Goal: Communication & Community: Answer question/provide support

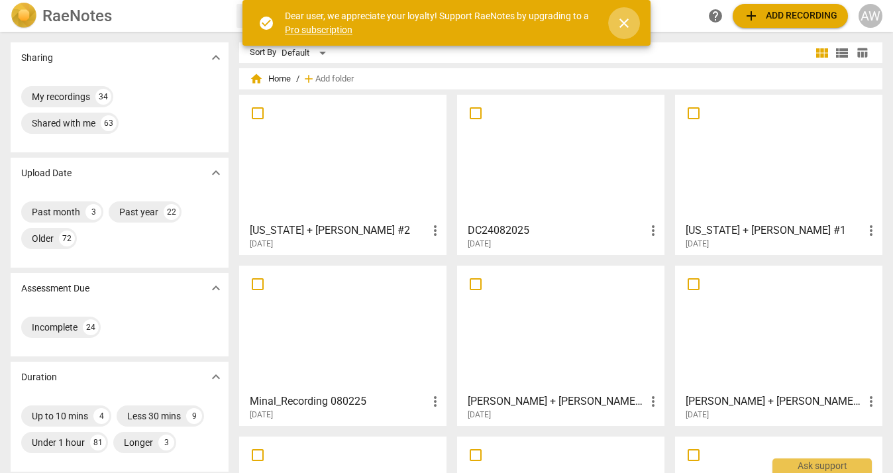
click at [628, 21] on span "close" at bounding box center [624, 23] width 16 height 16
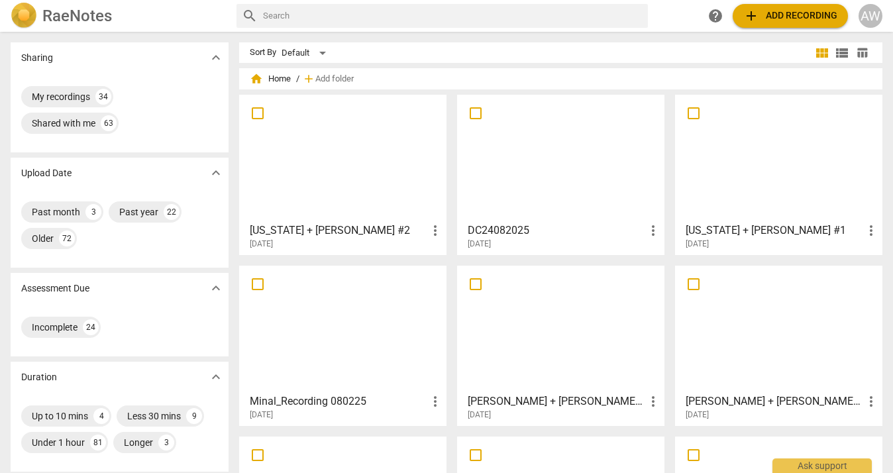
click at [305, 174] on div at bounding box center [343, 157] width 198 height 117
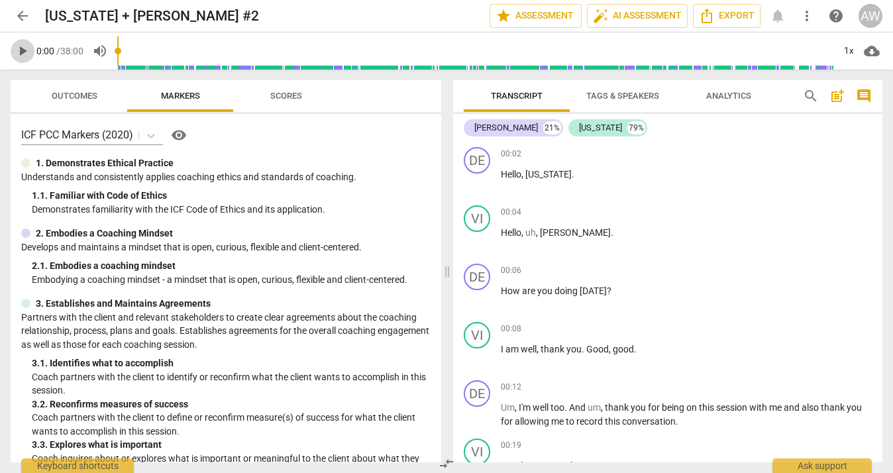
click at [23, 53] on span "play_arrow" at bounding box center [23, 51] width 16 height 16
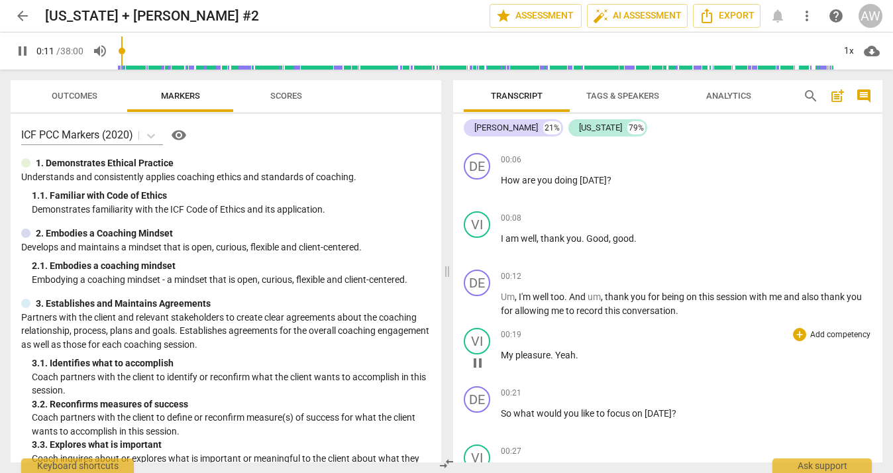
scroll to position [111, 0]
click at [585, 240] on span "." at bounding box center [583, 237] width 5 height 11
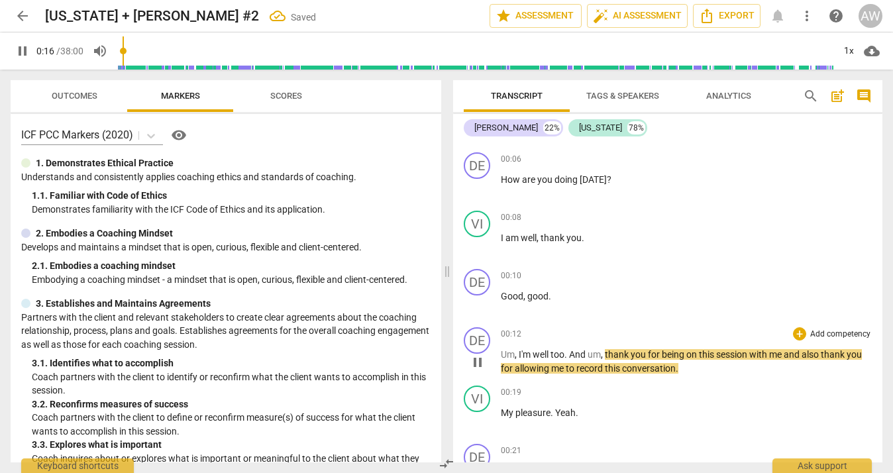
click at [501, 352] on span "Um" at bounding box center [508, 354] width 14 height 11
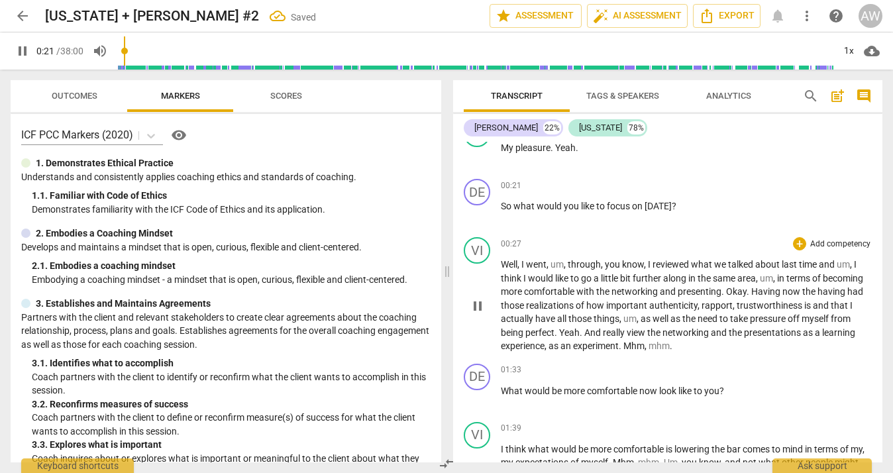
scroll to position [319, 0]
click at [557, 146] on span "Yeah" at bounding box center [565, 146] width 21 height 11
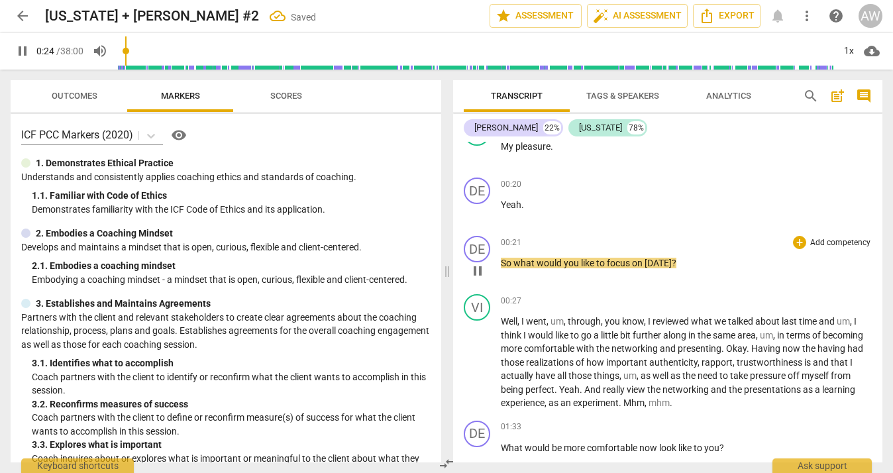
click at [503, 264] on span "So" at bounding box center [507, 263] width 13 height 11
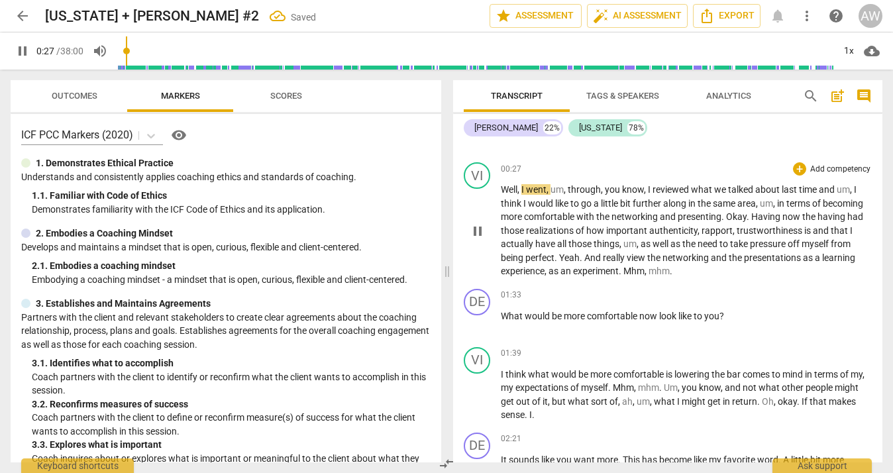
scroll to position [393, 0]
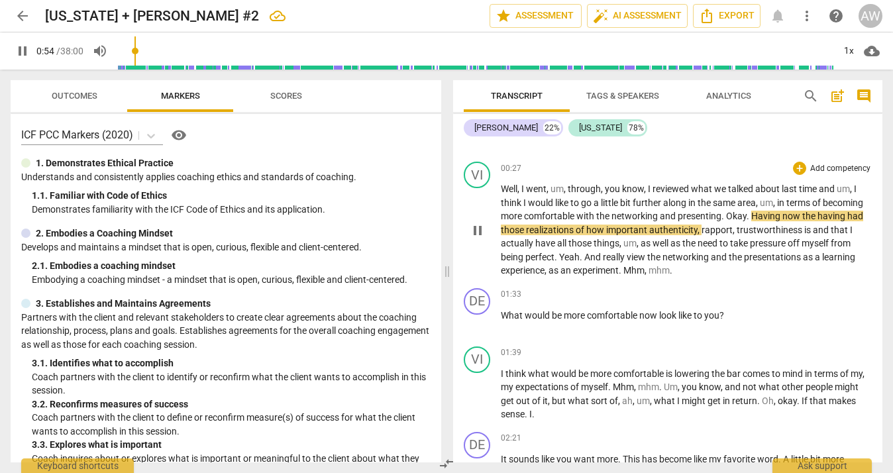
click at [746, 215] on span "Okay" at bounding box center [736, 216] width 21 height 11
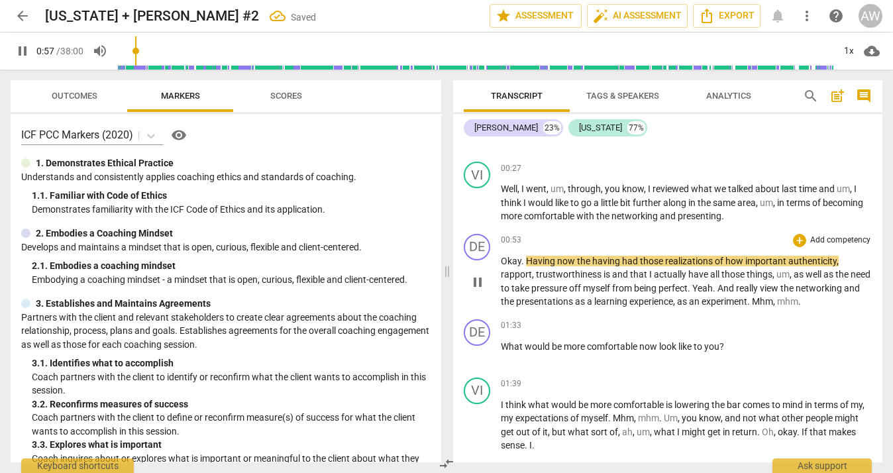
click at [528, 260] on span "Having" at bounding box center [541, 261] width 31 height 11
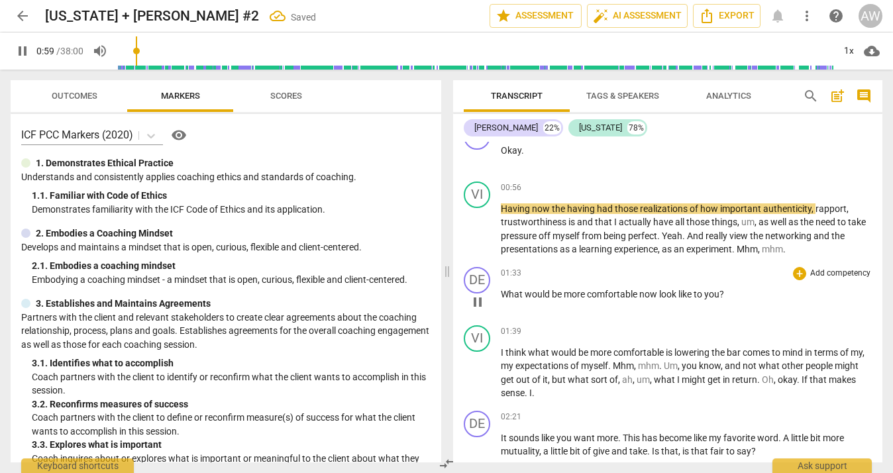
scroll to position [505, 0]
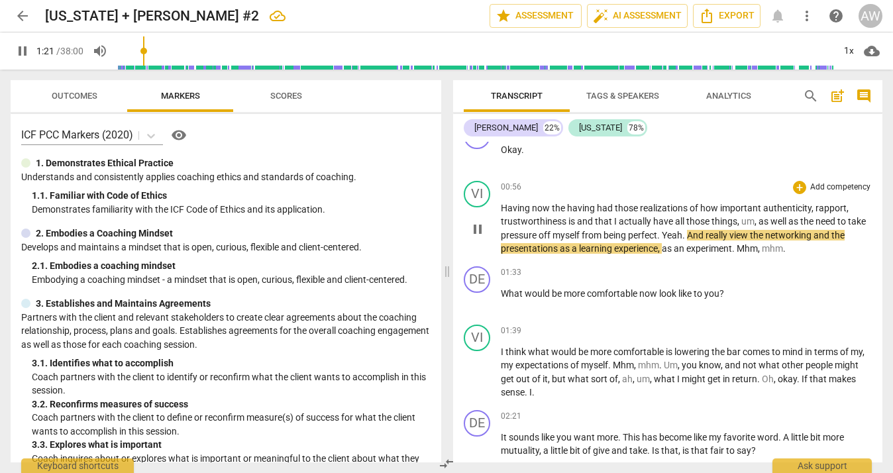
click at [682, 233] on span "Yeah" at bounding box center [672, 235] width 21 height 11
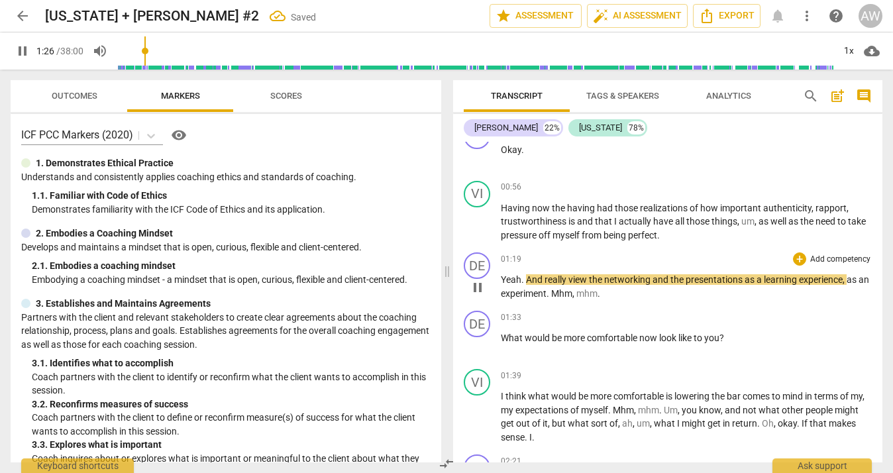
click at [526, 277] on span "And" at bounding box center [535, 279] width 19 height 11
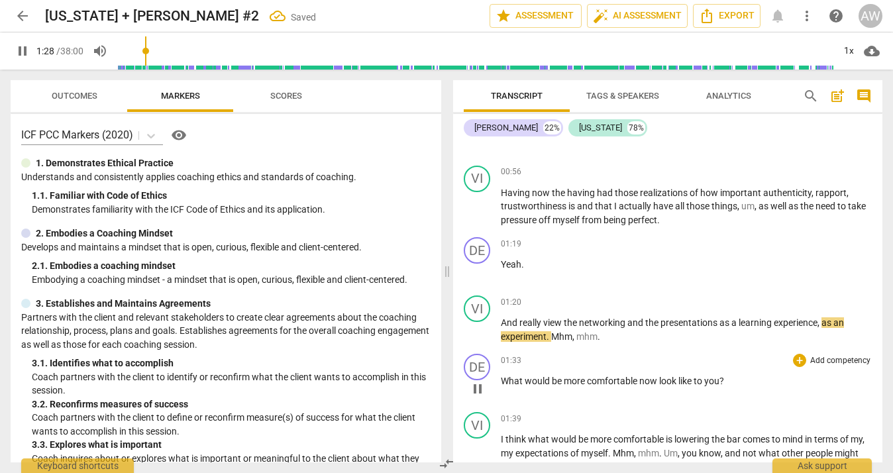
scroll to position [523, 0]
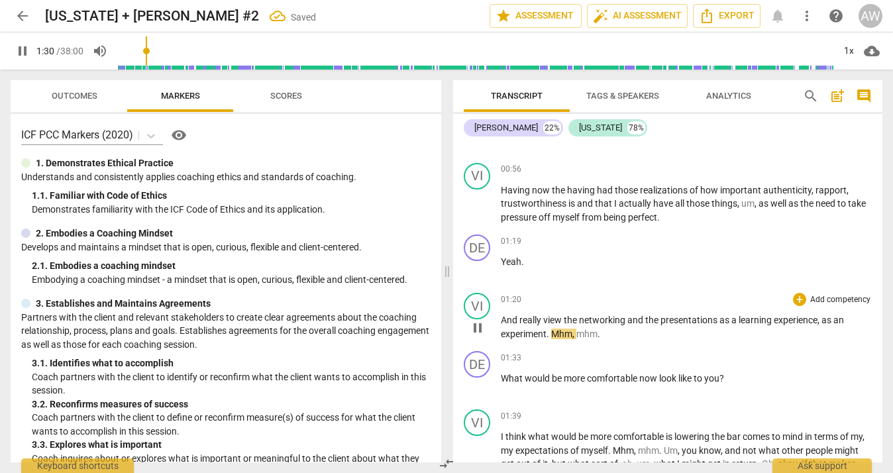
click at [553, 329] on span "Mhm" at bounding box center [561, 333] width 21 height 11
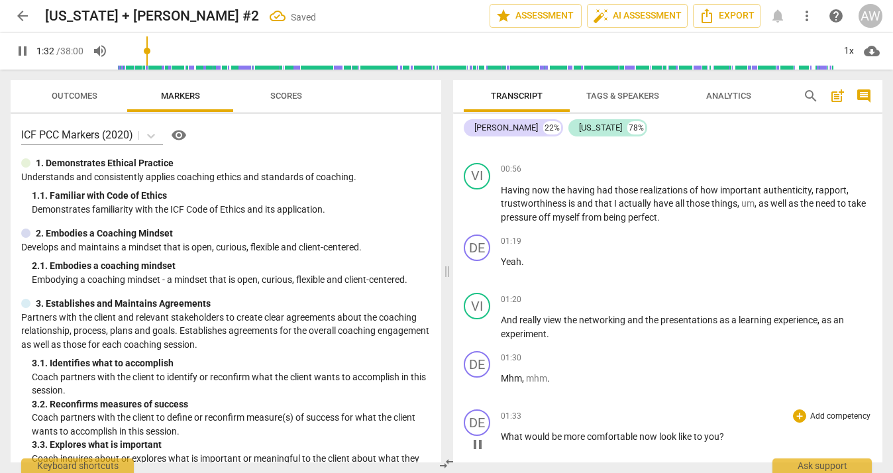
click at [501, 434] on span "What" at bounding box center [513, 436] width 24 height 11
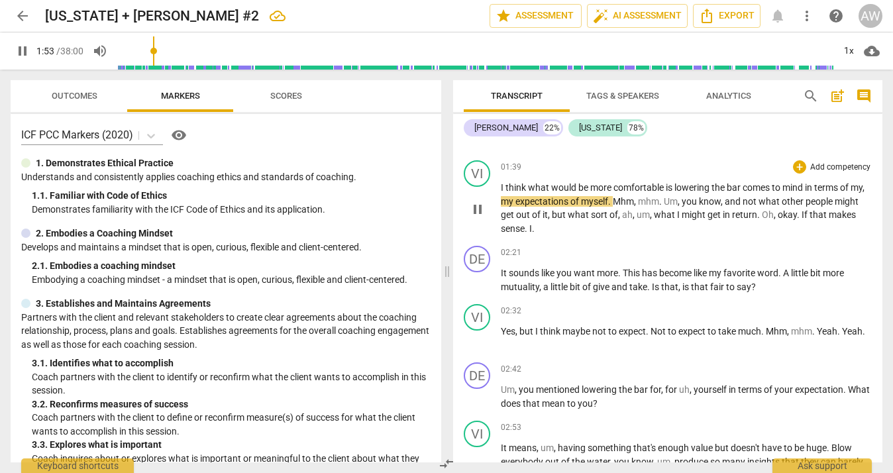
scroll to position [775, 0]
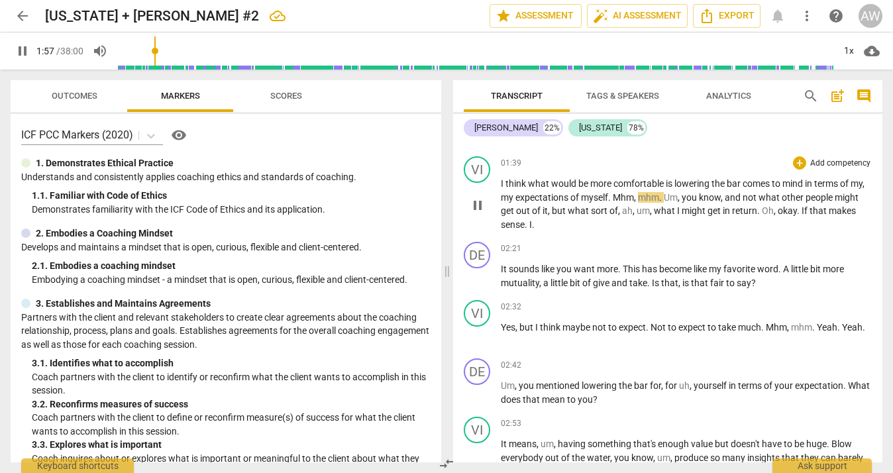
click at [632, 196] on span "Mhm" at bounding box center [623, 197] width 21 height 11
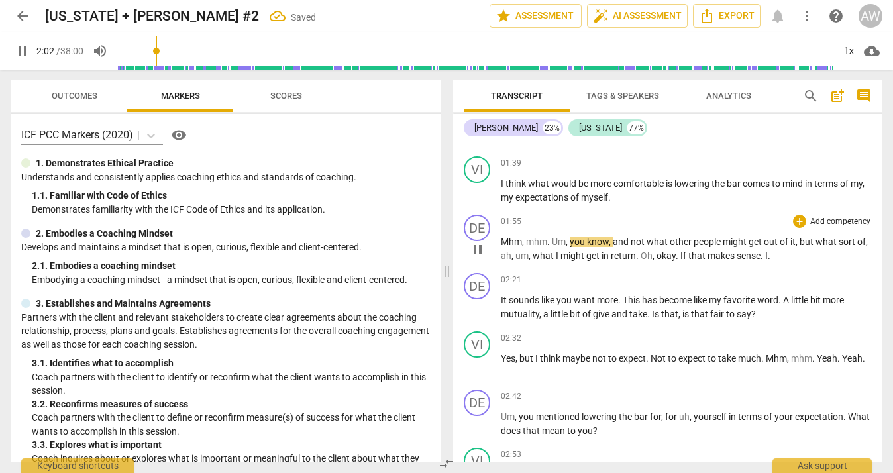
click at [554, 241] on span "Um" at bounding box center [559, 241] width 14 height 11
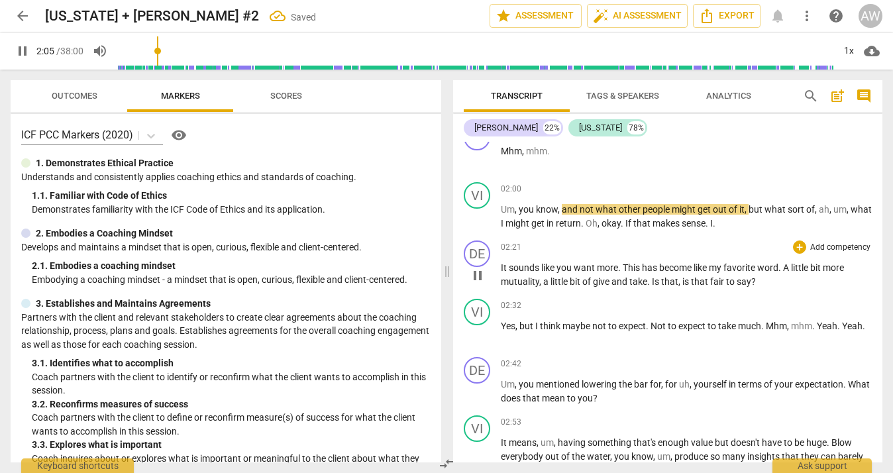
scroll to position [868, 0]
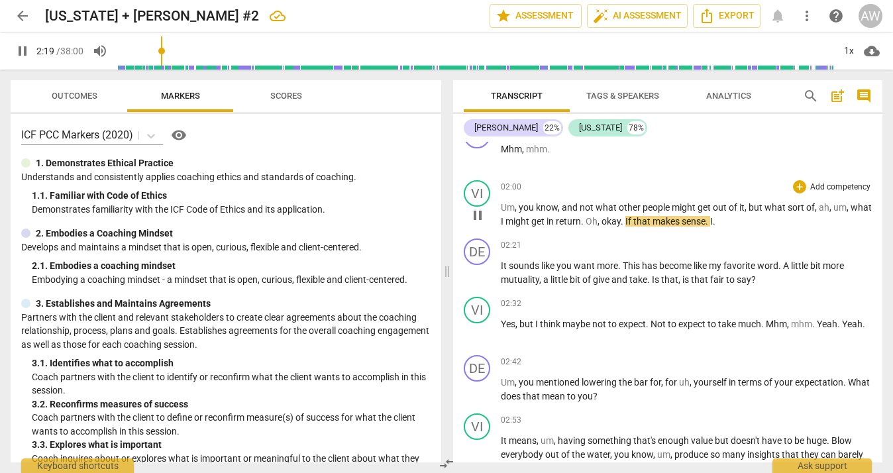
click at [597, 220] on span "Oh" at bounding box center [591, 221] width 12 height 11
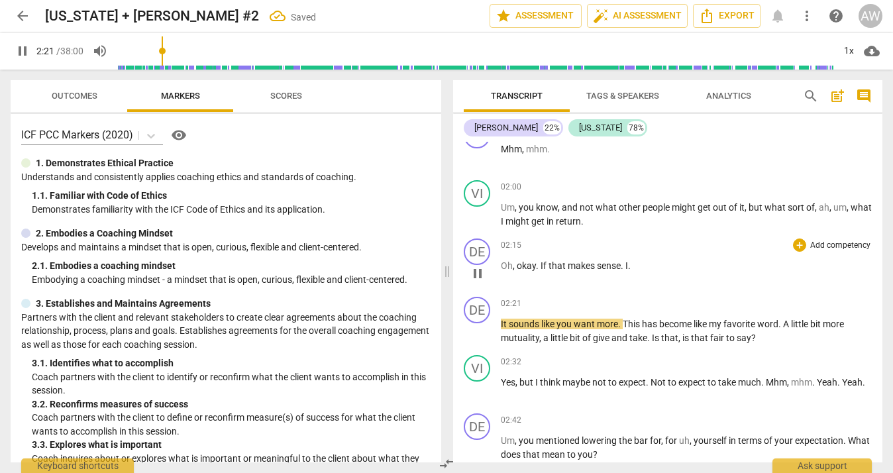
click at [540, 263] on span "If" at bounding box center [544, 265] width 8 height 11
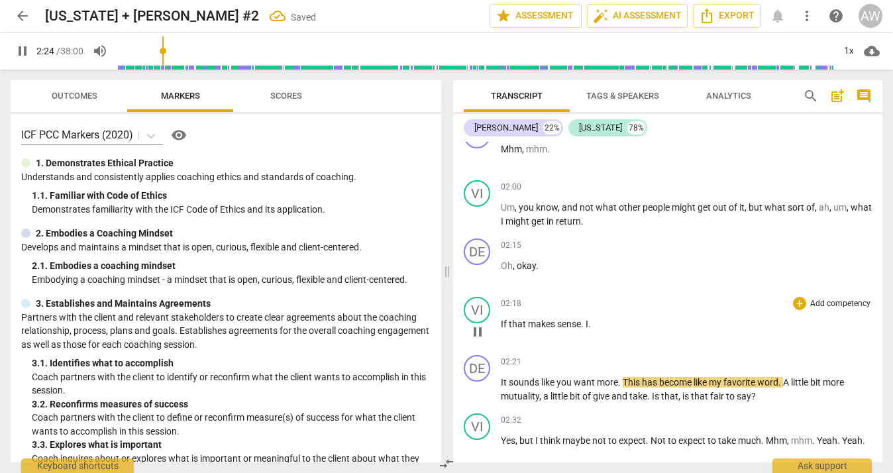
click at [586, 323] on span "I" at bounding box center [586, 324] width 3 height 11
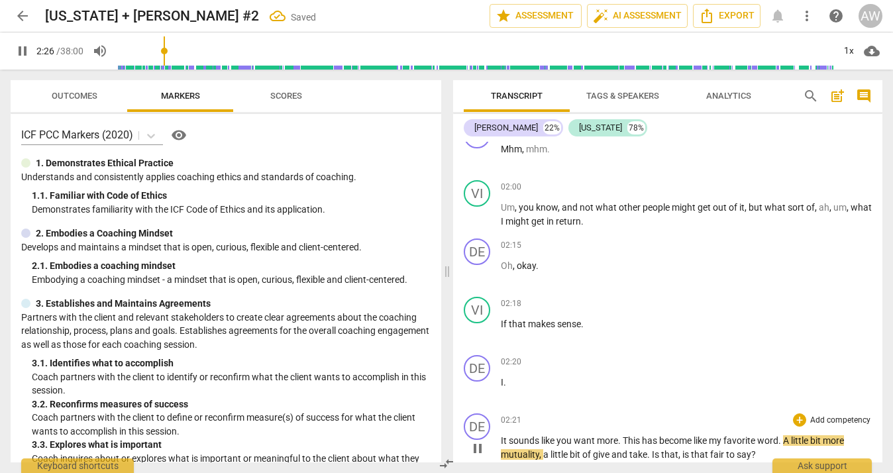
click at [502, 436] on span "It" at bounding box center [505, 440] width 8 height 11
type input "147"
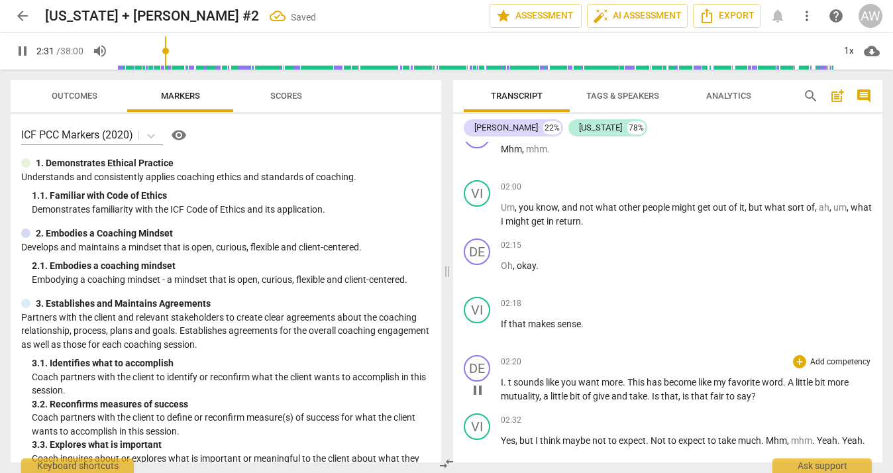
click at [509, 381] on span "t" at bounding box center [510, 382] width 5 height 11
type input "152"
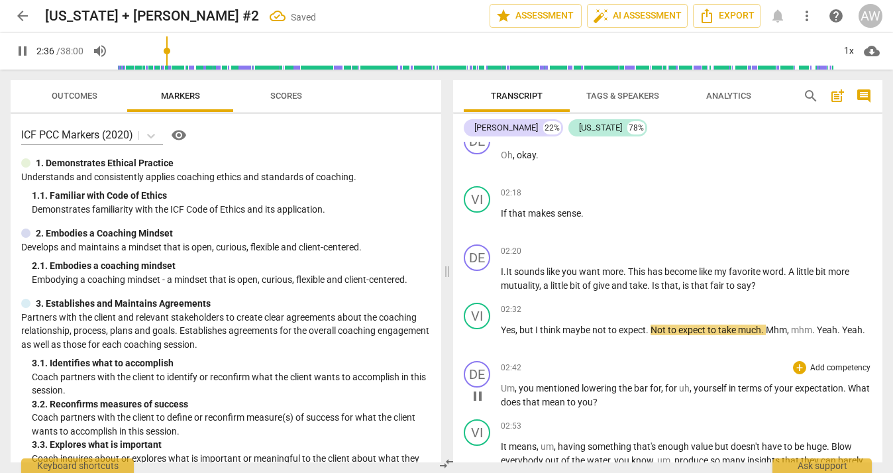
scroll to position [1004, 0]
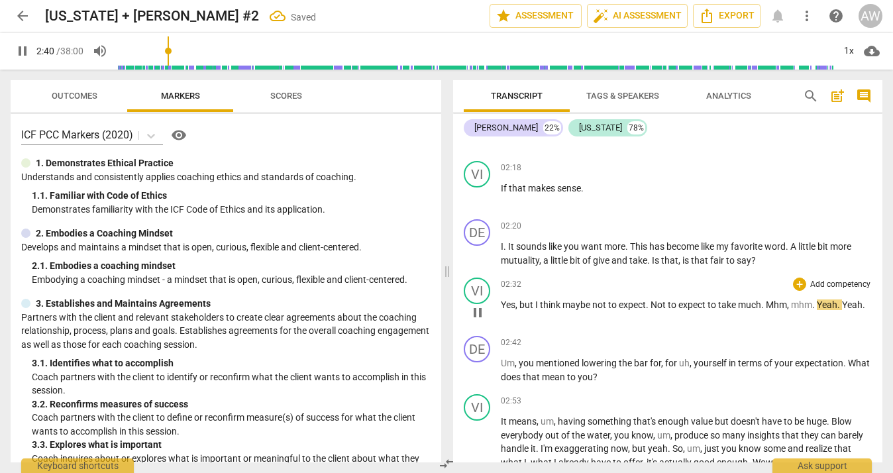
click at [769, 302] on span "Mhm" at bounding box center [776, 304] width 21 height 11
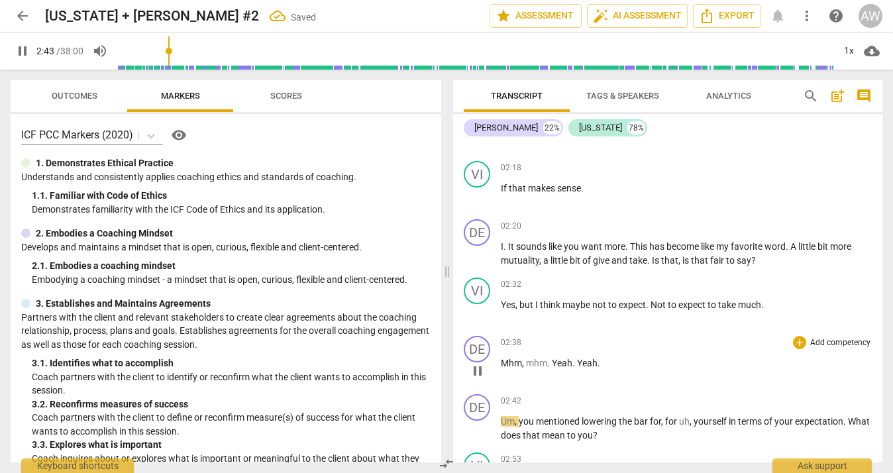
click at [555, 361] on span "Yeah" at bounding box center [562, 363] width 21 height 11
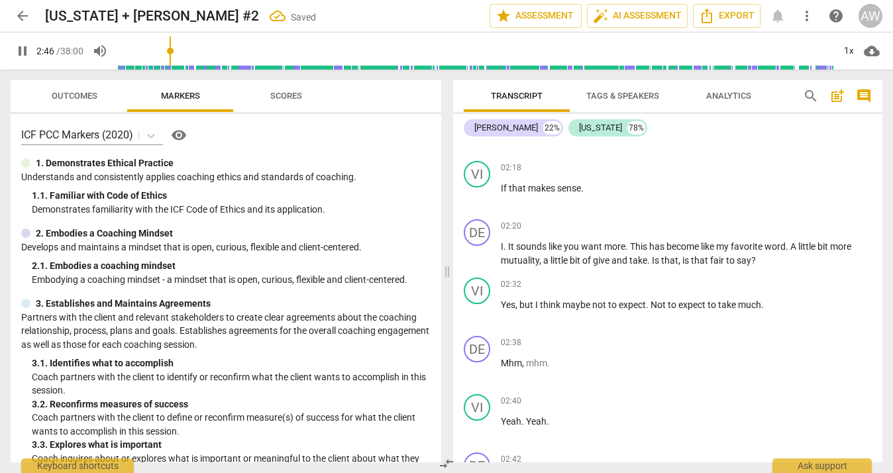
scroll to position [1334, 0]
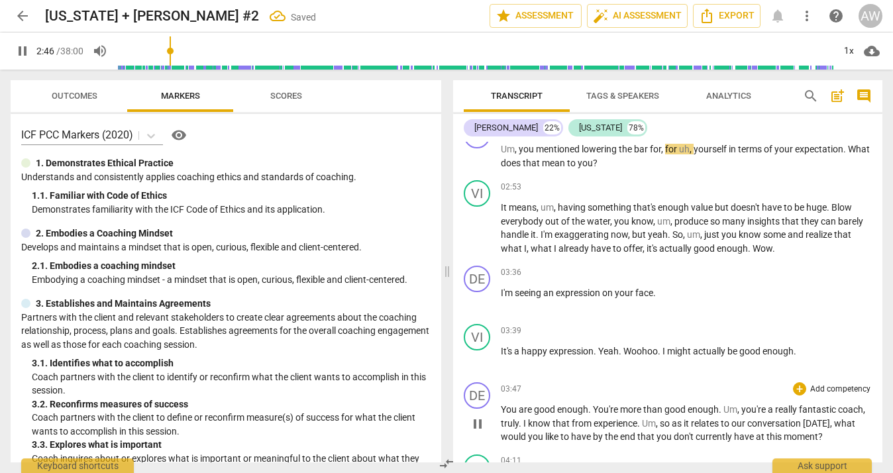
click at [527, 420] on span "I" at bounding box center [525, 423] width 5 height 11
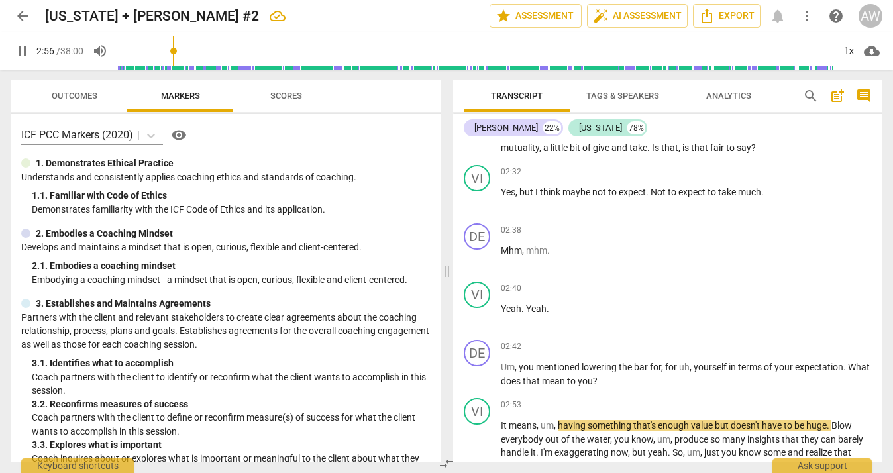
scroll to position [1115, 0]
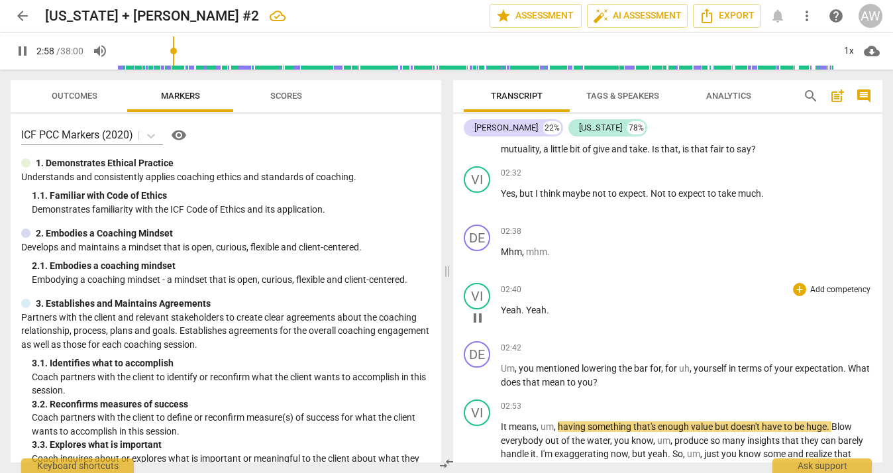
click at [526, 308] on span "Yeah" at bounding box center [536, 310] width 21 height 11
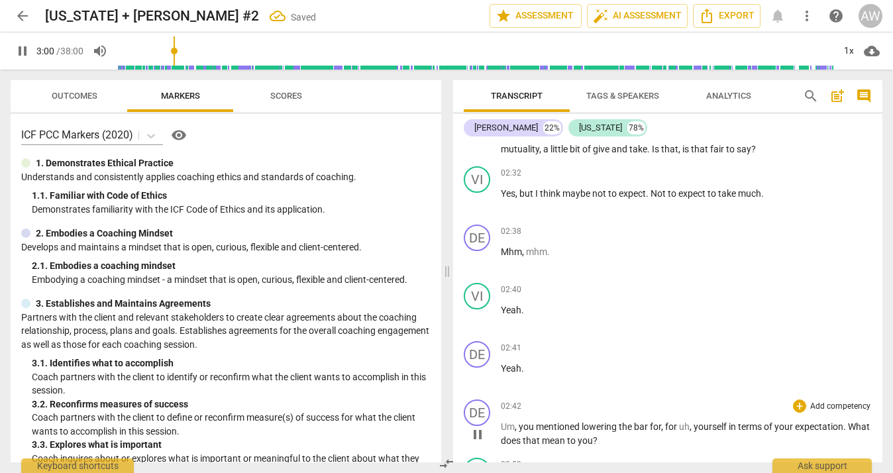
click at [501, 424] on span "Um" at bounding box center [508, 426] width 14 height 11
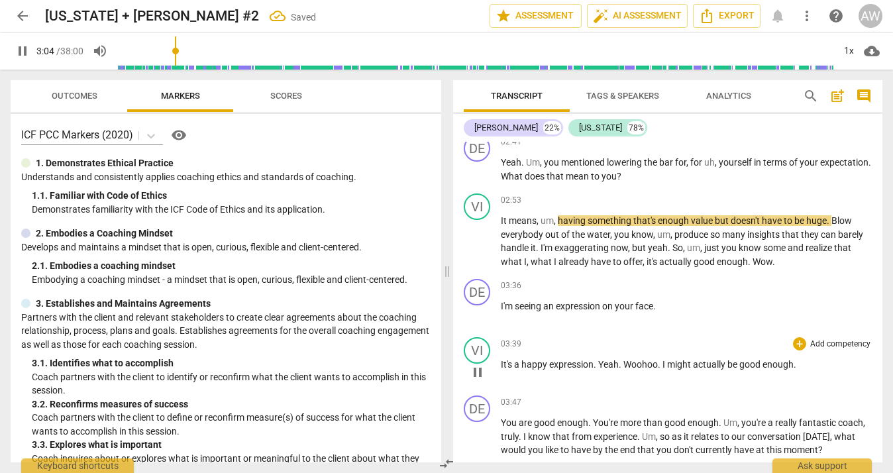
scroll to position [1324, 0]
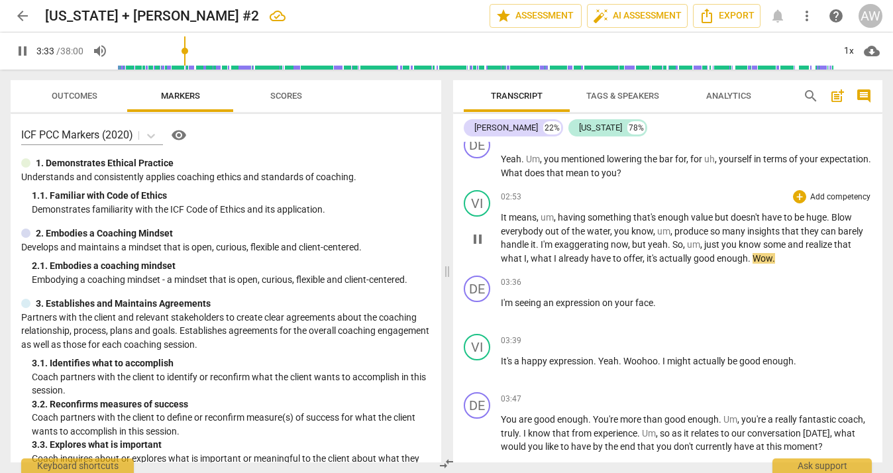
click at [752, 256] on span "Wow" at bounding box center [762, 258] width 20 height 11
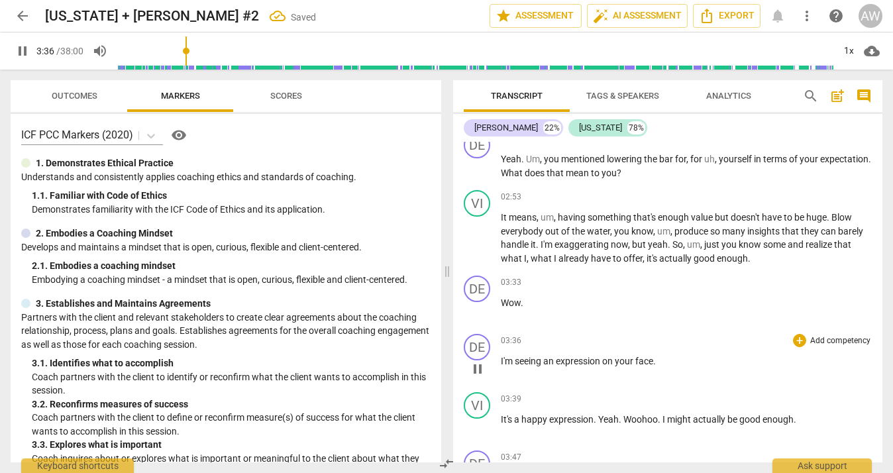
click at [501, 358] on span "I'm" at bounding box center [508, 361] width 14 height 11
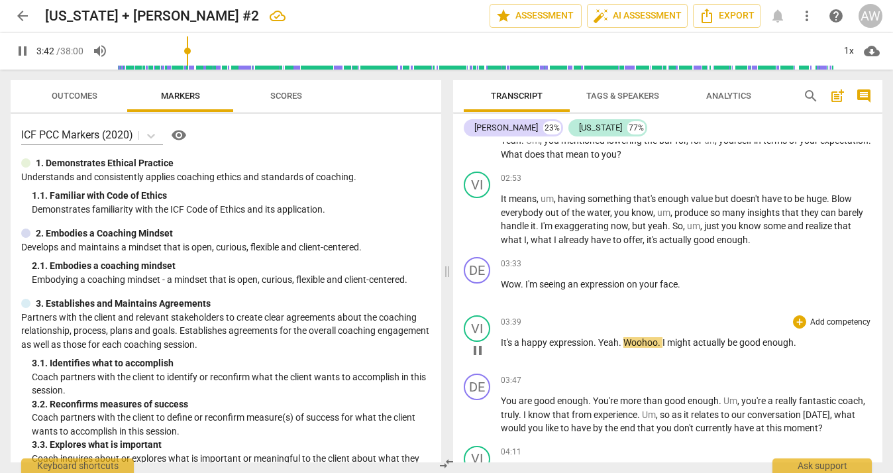
scroll to position [1353, 0]
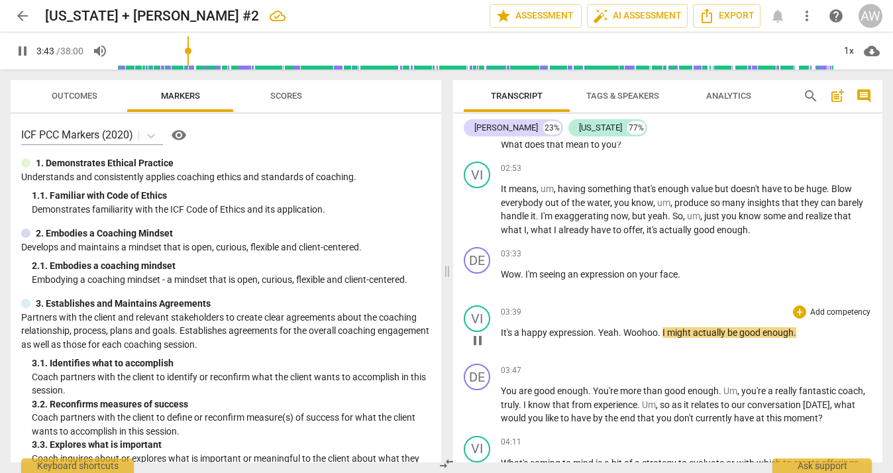
click at [599, 332] on span "Yeah" at bounding box center [608, 332] width 21 height 11
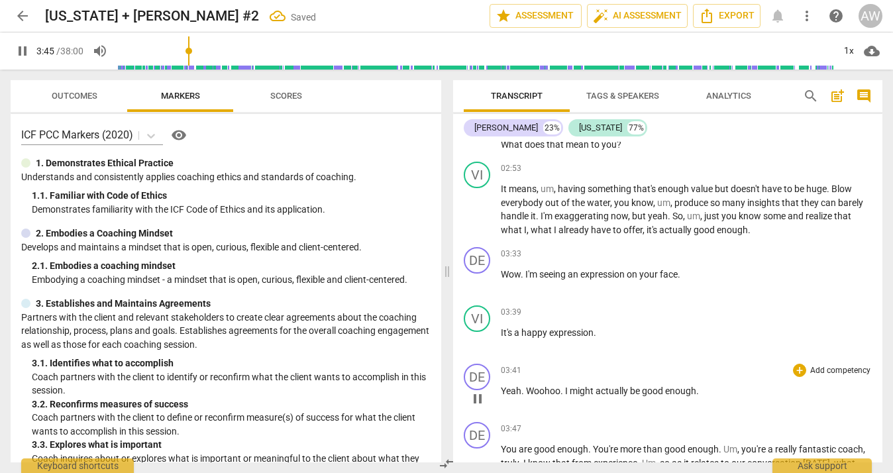
click at [527, 388] on span "Woohoo" at bounding box center [543, 390] width 34 height 11
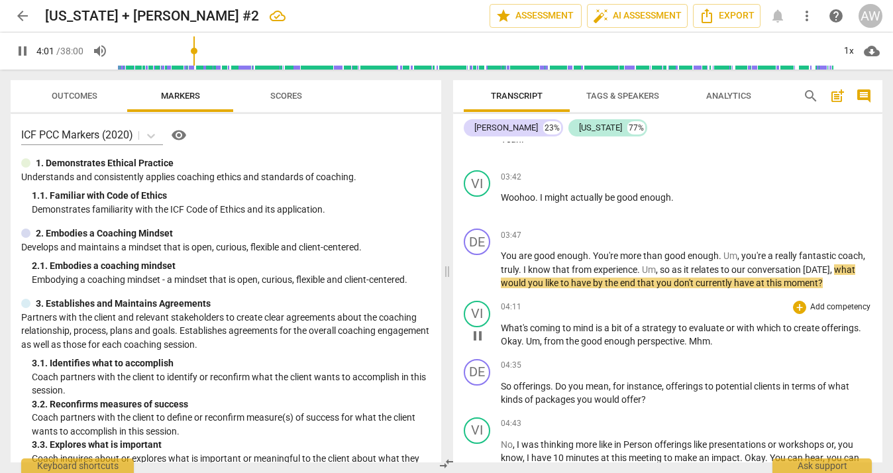
scroll to position [1607, 0]
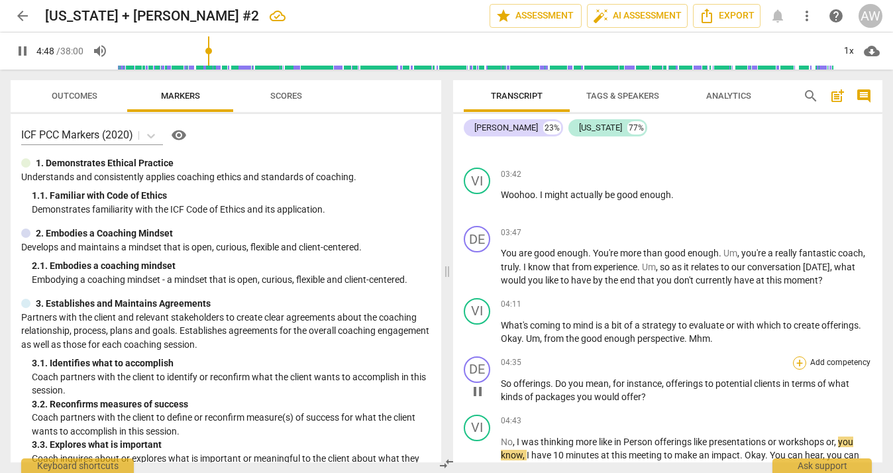
click at [795, 357] on div "+" at bounding box center [799, 362] width 13 height 13
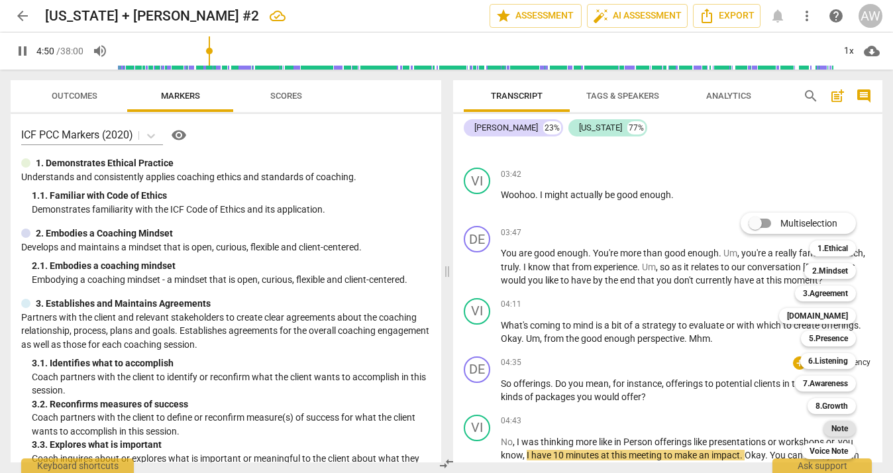
click at [834, 421] on b "Note" at bounding box center [839, 429] width 17 height 16
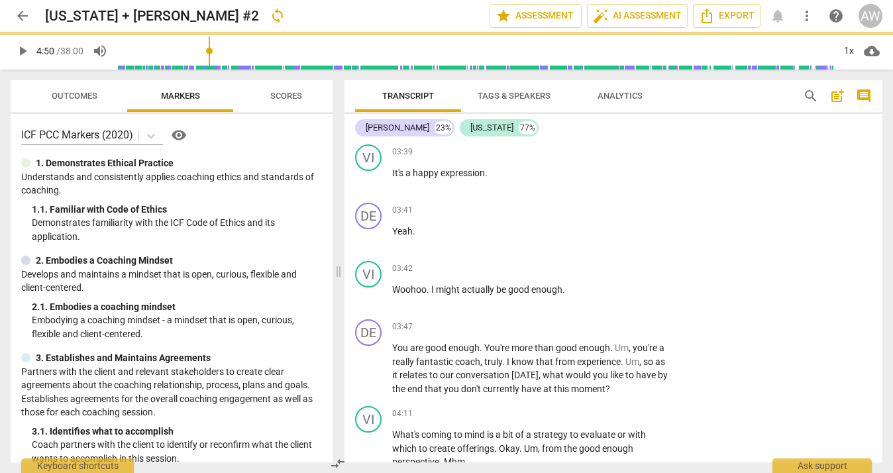
type input "291"
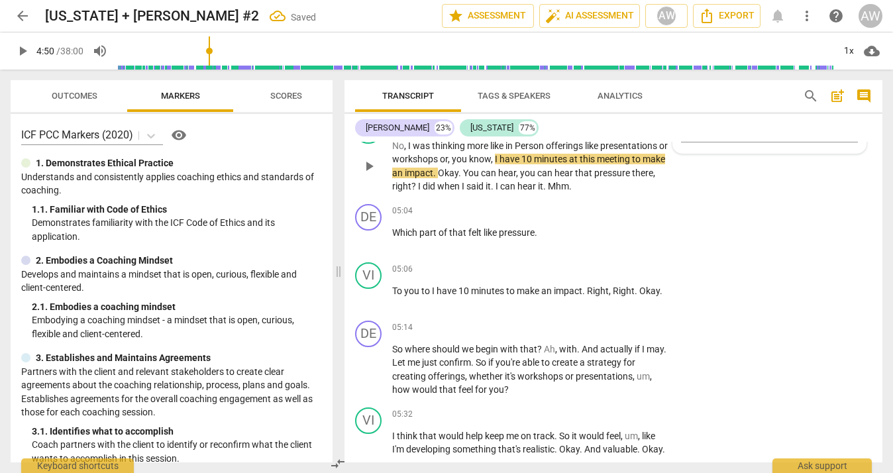
scroll to position [1847, 0]
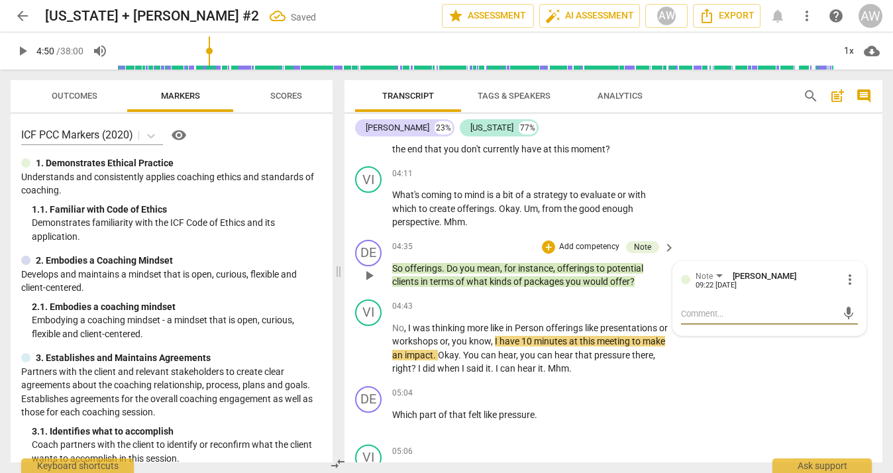
type textarea "A"
type textarea "As"
type textarea "Ask"
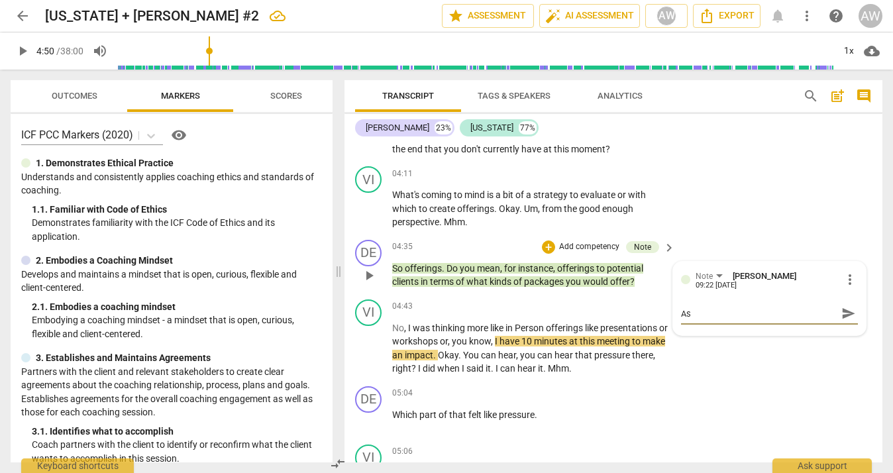
type textarea "Ask"
type textarea "Ask h"
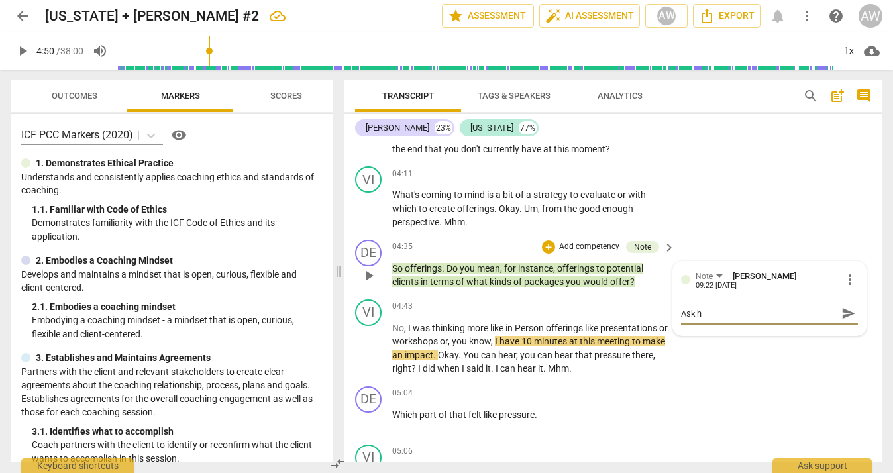
type textarea "Ask he"
type textarea "Ask her"
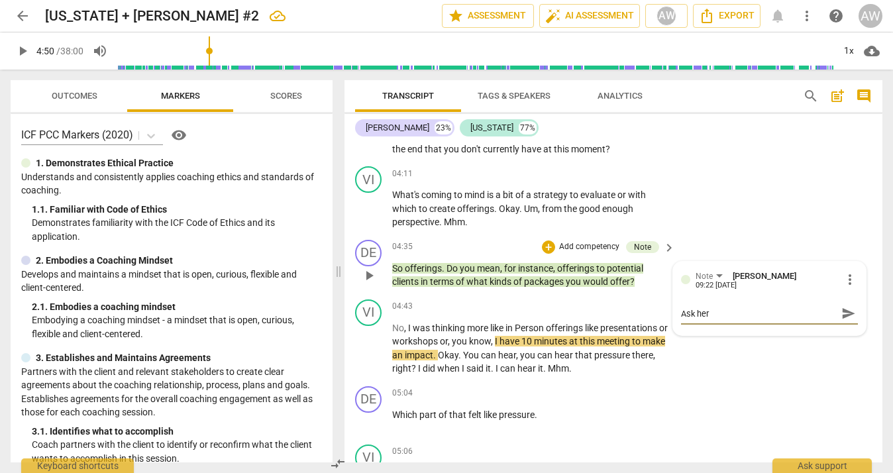
type textarea "Ask her"
type textarea "Ask her W"
type textarea "Ask her Wh"
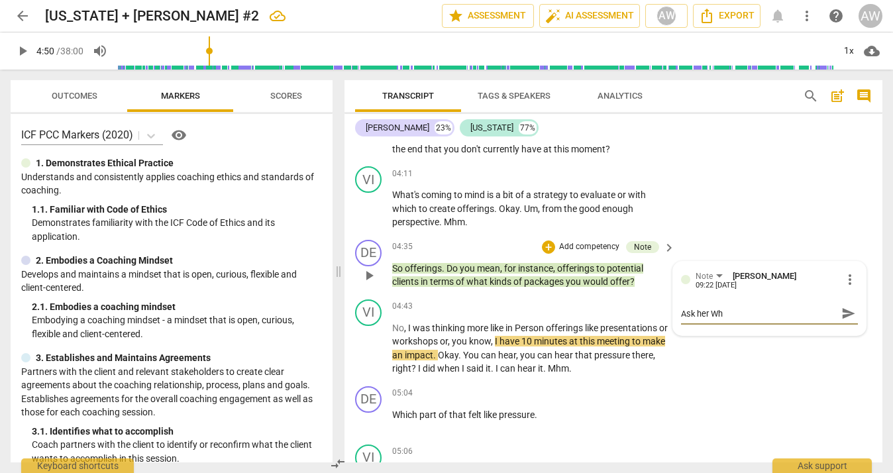
type textarea "Ask her Wha"
type textarea "Ask her What"
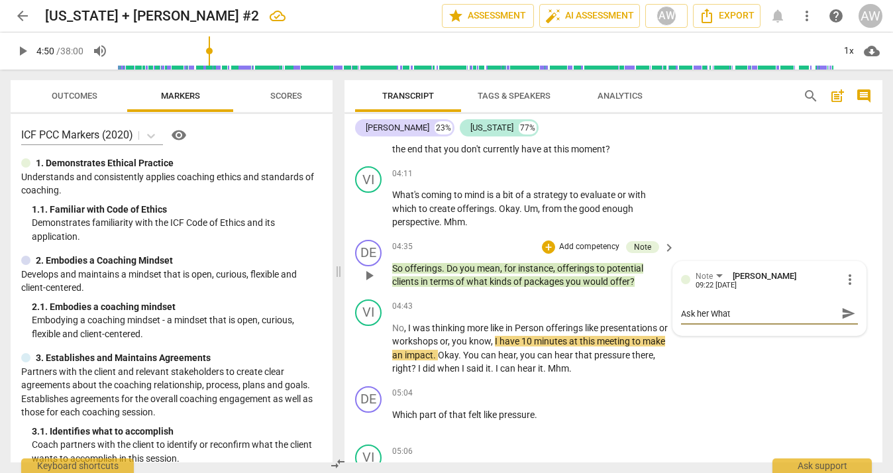
type textarea "Ask her What"
type textarea "Ask her What d"
type textarea "Ask her What do"
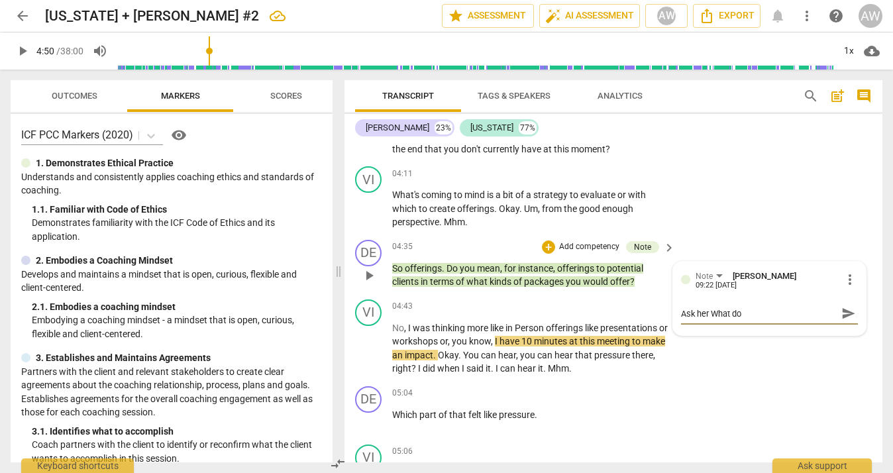
type textarea "Ask her What do"
type textarea "Ask her What do y"
type textarea "Ask her What do yo"
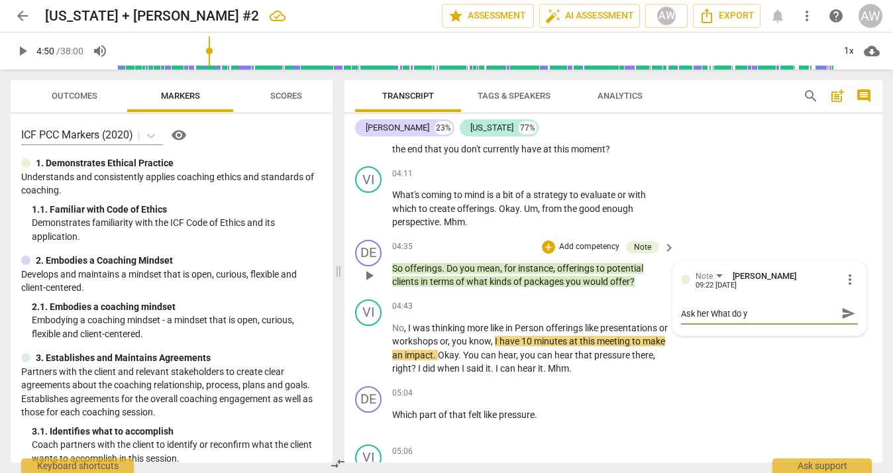
type textarea "Ask her What do yo"
type textarea "Ask her What do you"
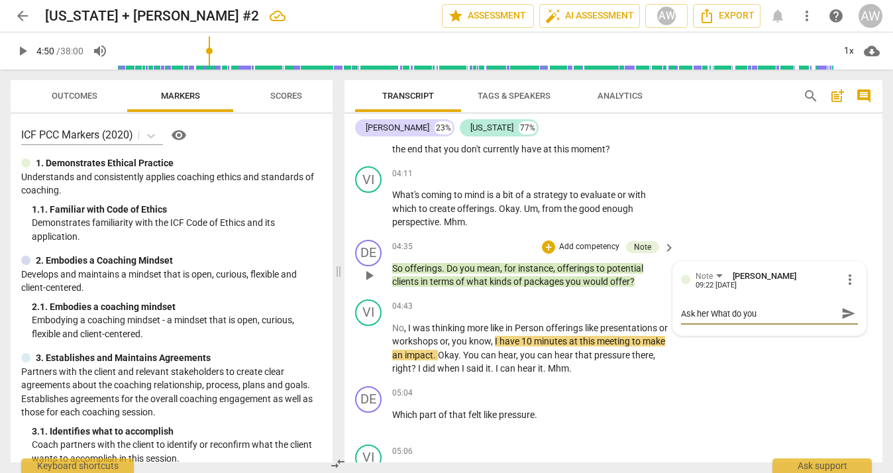
type textarea "Ask her What do you m"
type textarea "Ask her What do you me"
type textarea "Ask her What do you mea"
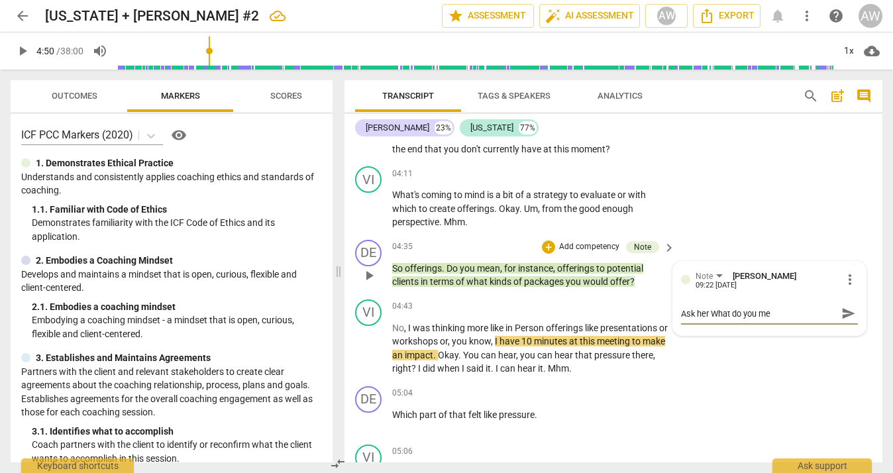
type textarea "Ask her What do you mea"
type textarea "Ask her What do you mean"
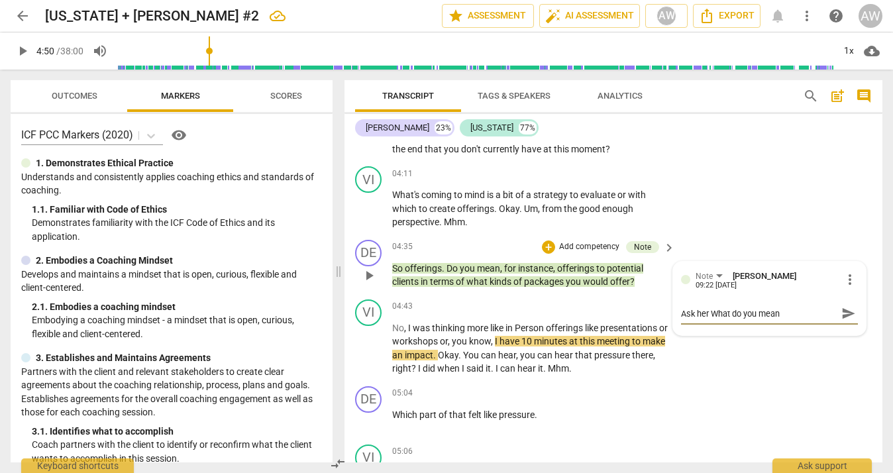
type textarea "Ask her What do you mean b"
type textarea "Ask her What do you mean by"
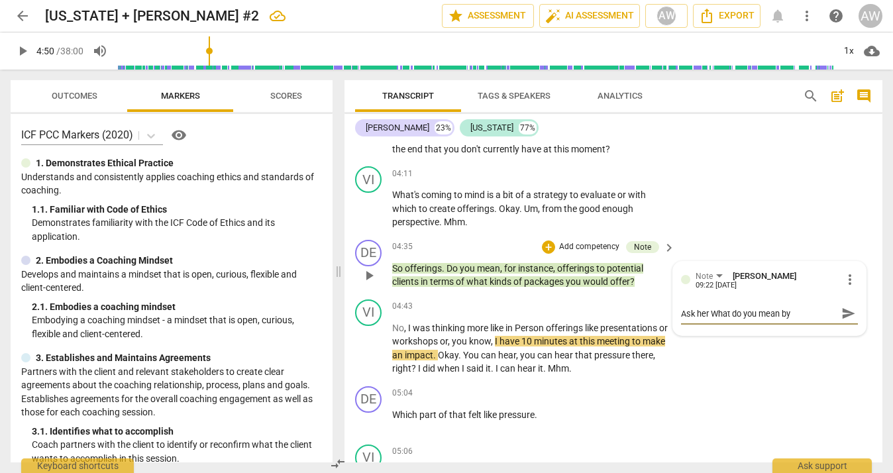
type textarea "Ask her What do you mean by"
type textarea "Ask her What do you mean by o"
type textarea "Ask her What do you mean by of"
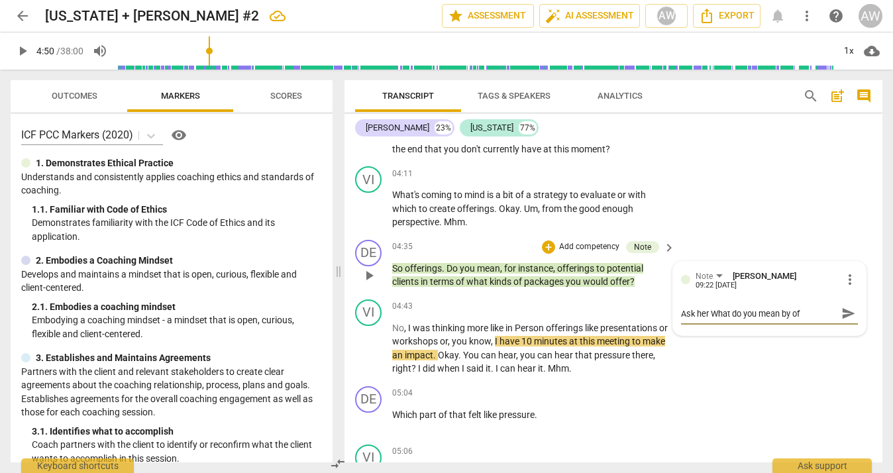
type textarea "Ask her What do you mean by off"
type textarea "Ask her What do you mean by offe"
type textarea "Ask her What do you mean by offer"
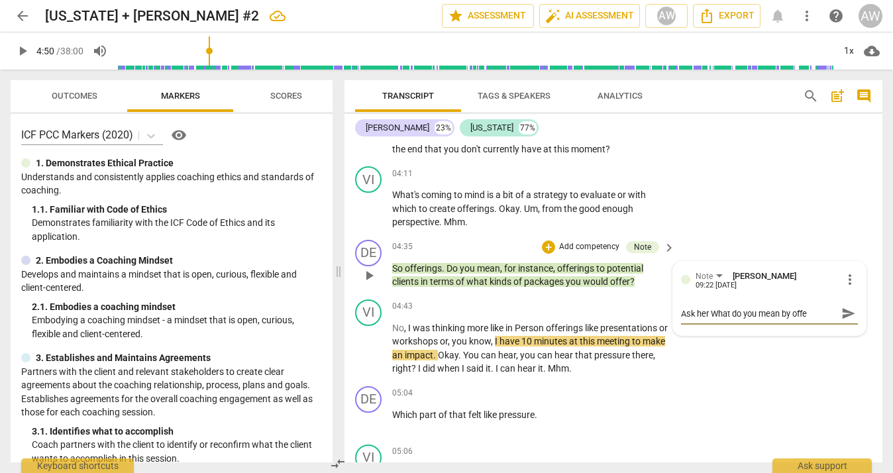
type textarea "Ask her What do you mean by offer"
type textarea "Ask her What do you mean by offeri"
type textarea "Ask her What do you mean by offerin"
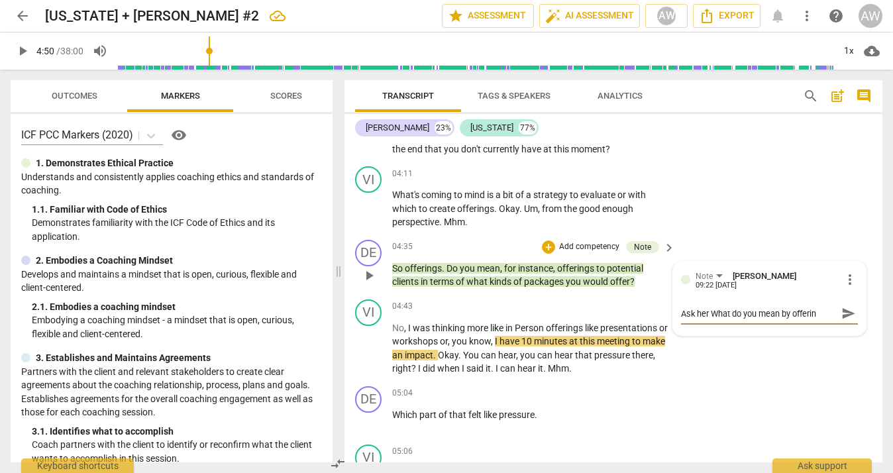
type textarea "Ask her What do you mean by offering"
type textarea "Ask her What do you mean by offerings"
type textarea "Ask her What do you mean by offerings."
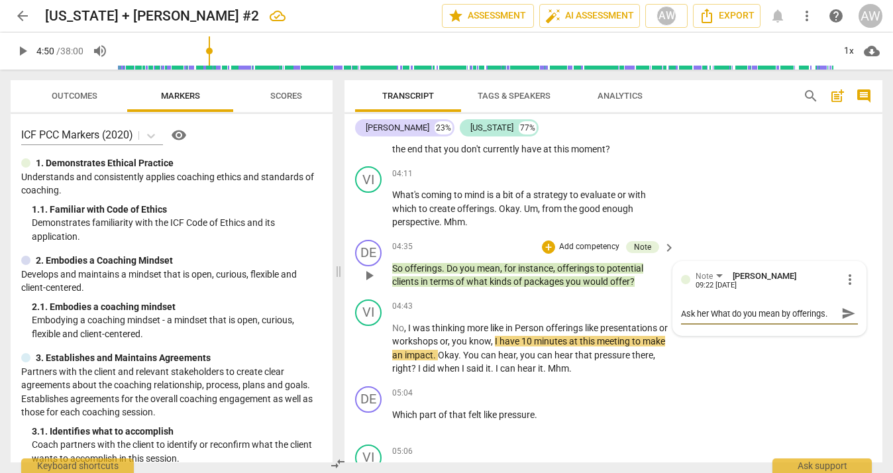
type textarea "Ask her What do you mean by offerings."
click at [841, 306] on span "send" at bounding box center [848, 313] width 15 height 15
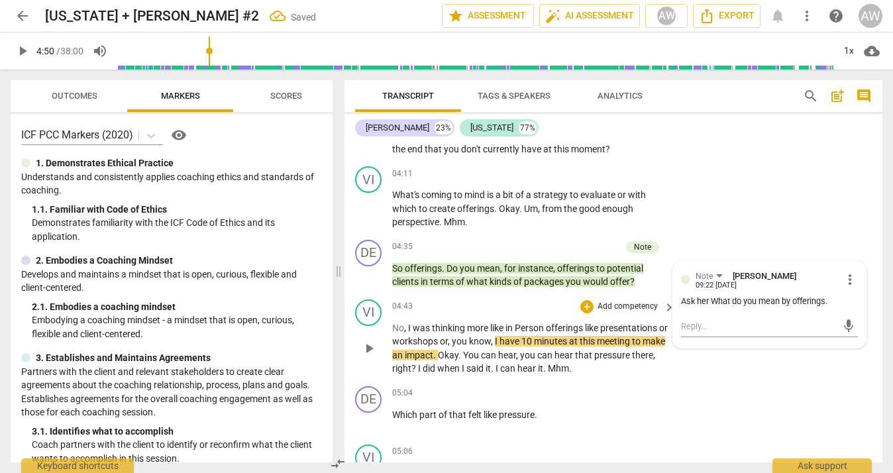
click at [368, 341] on span "play_arrow" at bounding box center [369, 348] width 16 height 16
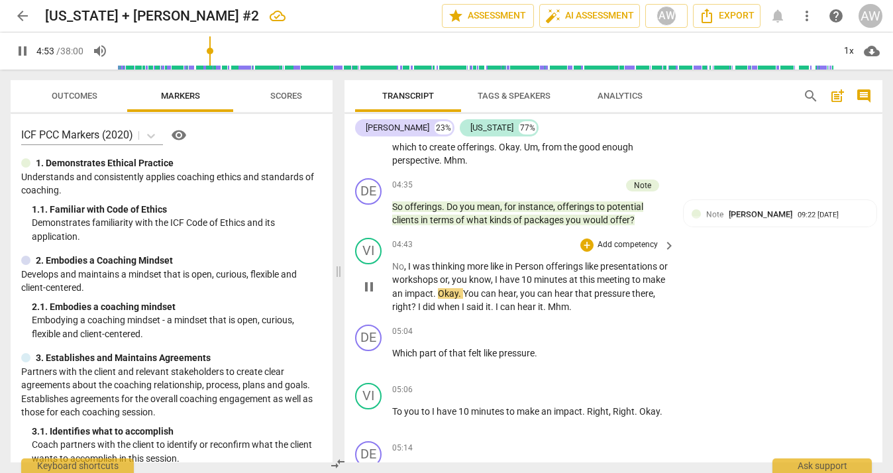
scroll to position [1915, 0]
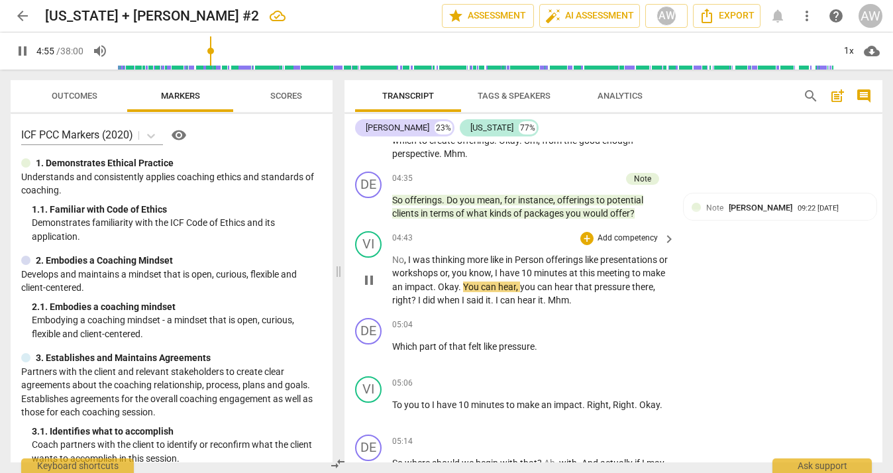
click at [458, 281] on span "Okay" at bounding box center [448, 286] width 21 height 11
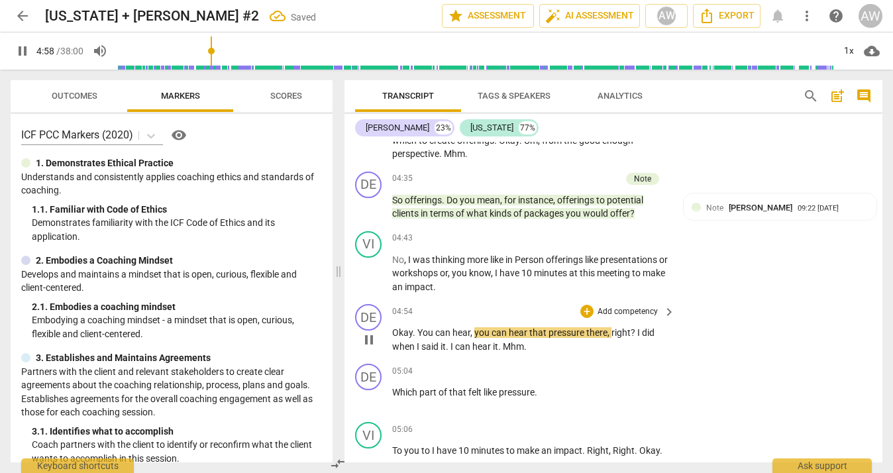
click at [415, 327] on span "." at bounding box center [415, 332] width 5 height 11
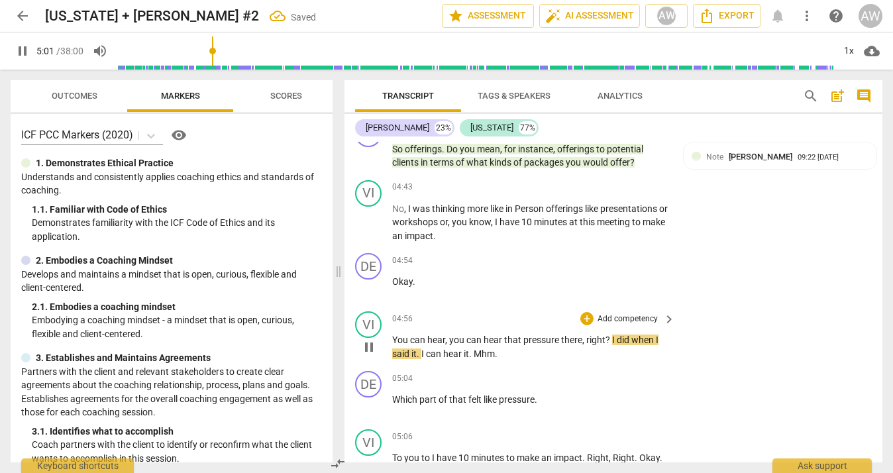
scroll to position [1971, 0]
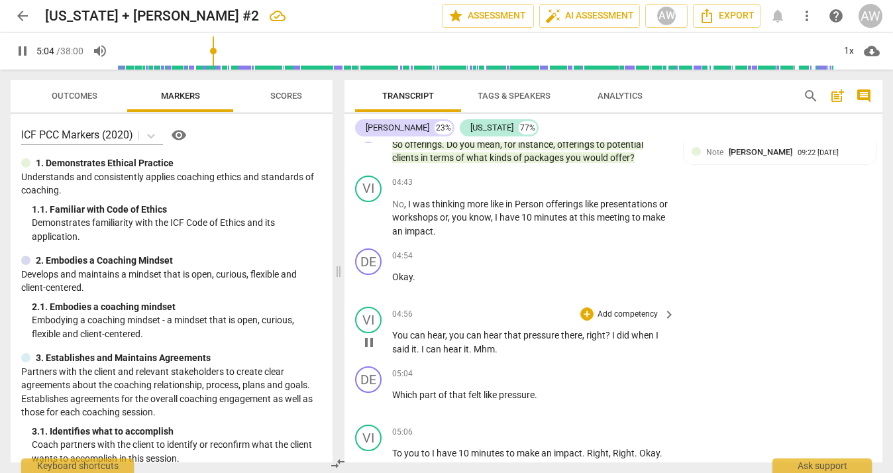
click at [475, 344] on span "Mhm" at bounding box center [483, 349] width 21 height 11
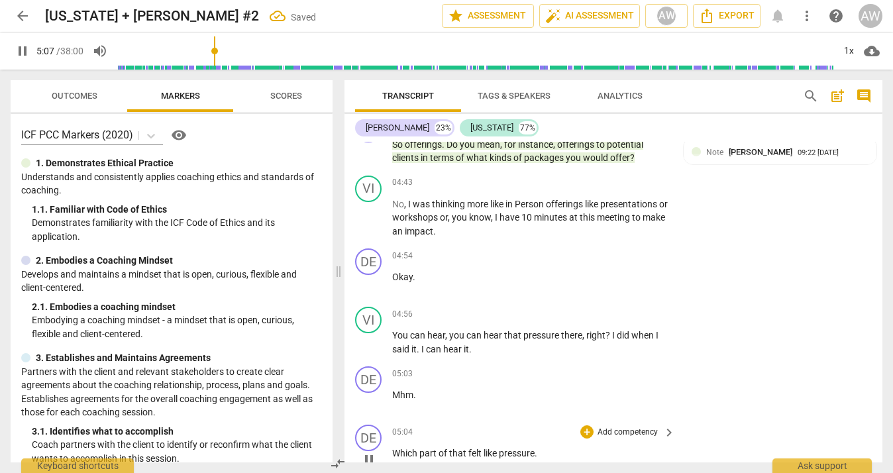
click at [391, 451] on div "play_arrow pause" at bounding box center [375, 459] width 34 height 17
click at [394, 448] on span "Which" at bounding box center [405, 453] width 27 height 11
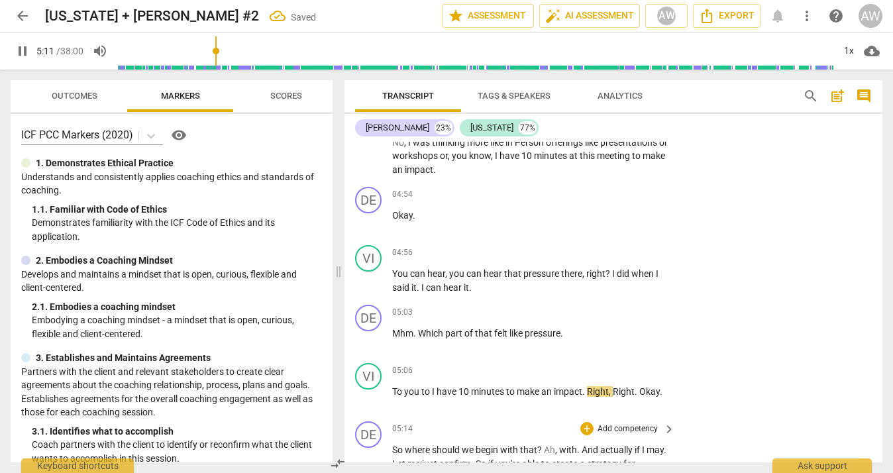
scroll to position [2037, 0]
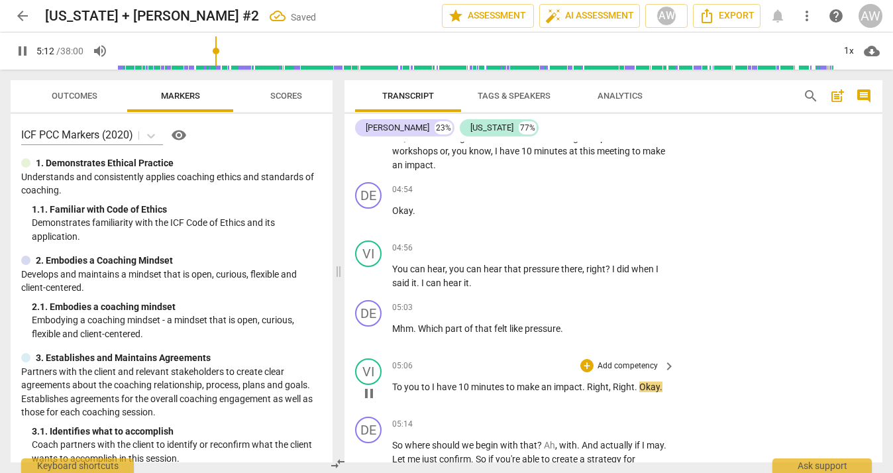
click at [392, 381] on span "To" at bounding box center [398, 386] width 12 height 11
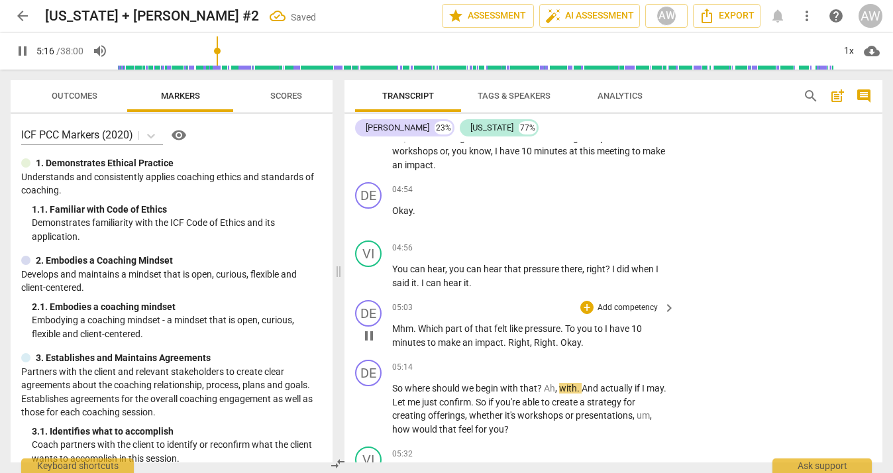
click at [607, 323] on span "I" at bounding box center [607, 328] width 5 height 11
click at [596, 323] on span "to" at bounding box center [599, 328] width 11 height 11
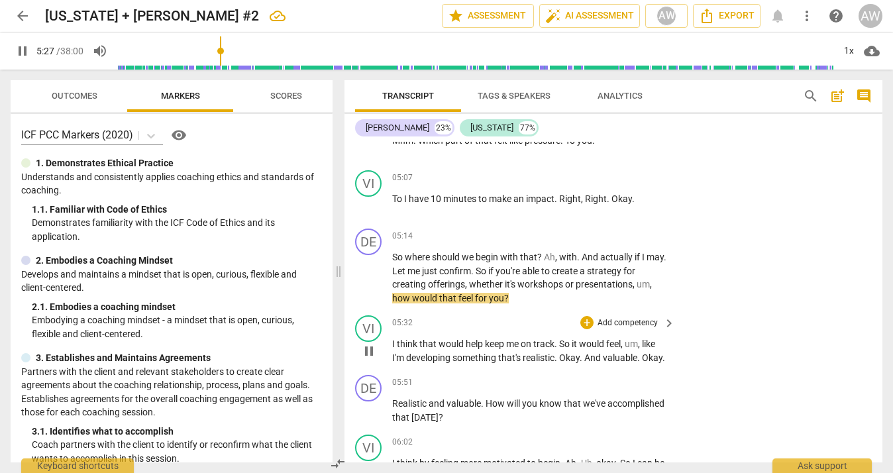
scroll to position [2229, 0]
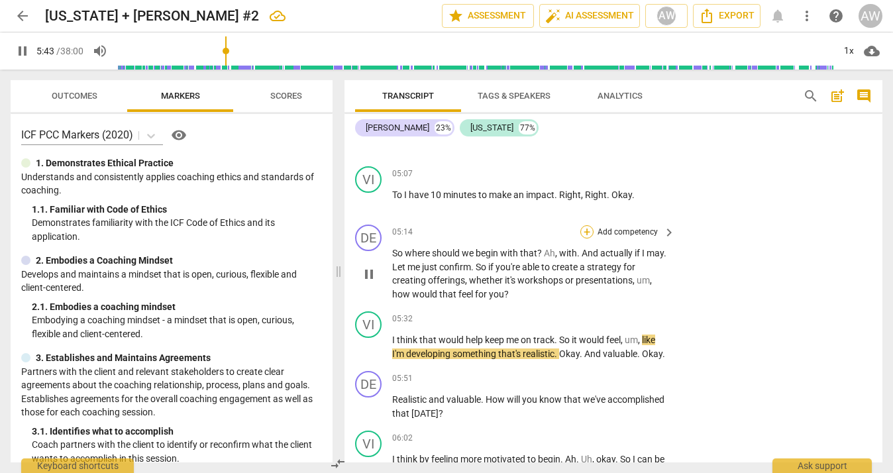
click at [587, 225] on div "+" at bounding box center [586, 231] width 13 height 13
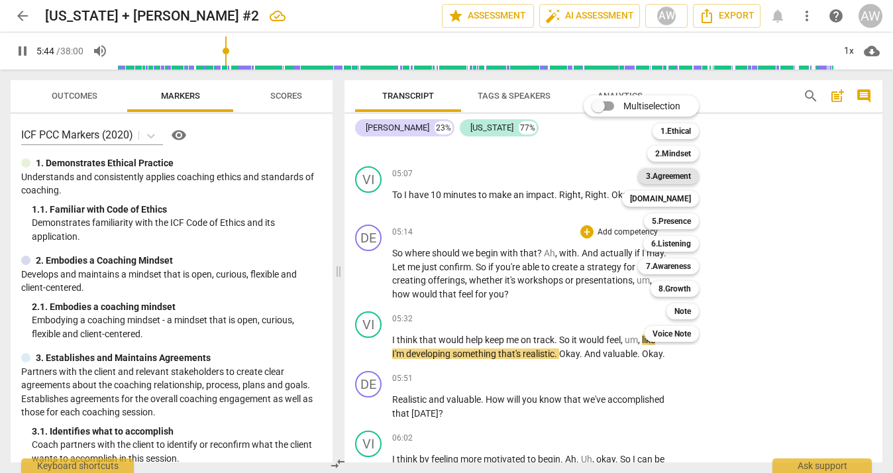
click at [675, 176] on b "3.Agreement" at bounding box center [668, 176] width 45 height 16
type input "345"
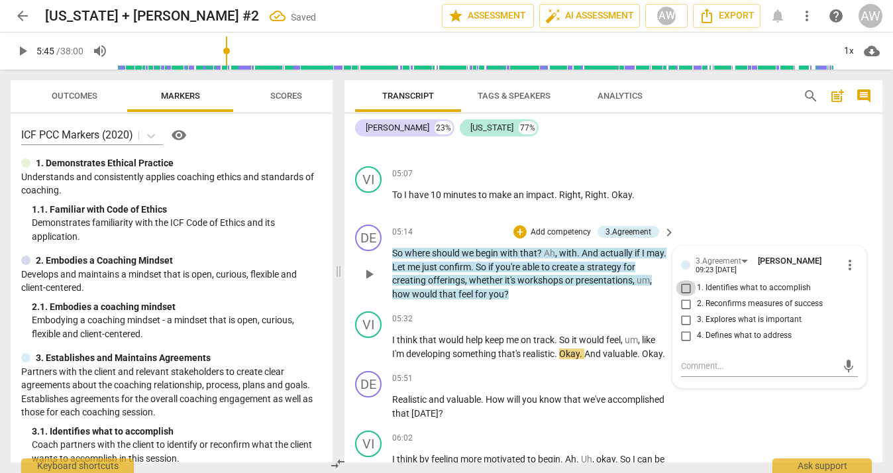
click at [685, 280] on input "1. Identifies what to accomplish" at bounding box center [685, 288] width 21 height 16
checkbox input "true"
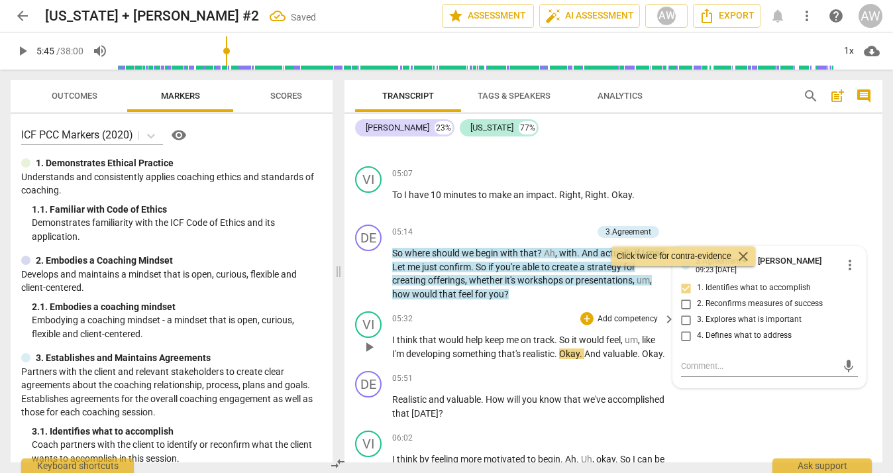
click at [599, 352] on p "I think that would help keep me on track . So it would feel , um , like I'm dev…" at bounding box center [530, 346] width 276 height 27
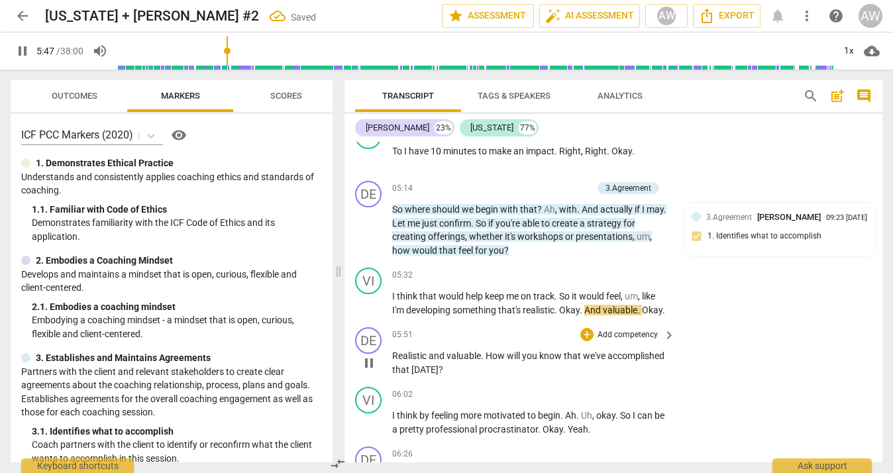
scroll to position [2273, 0]
click at [562, 305] on span "Okay" at bounding box center [569, 310] width 21 height 11
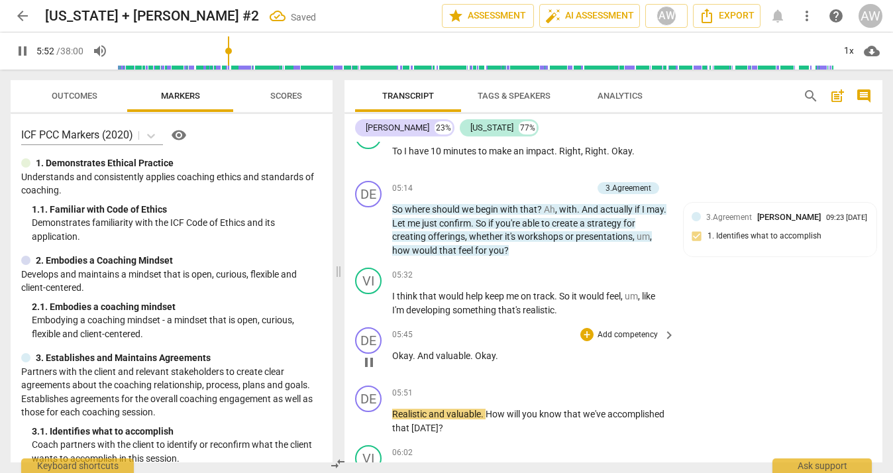
click at [419, 350] on span "And" at bounding box center [426, 355] width 19 height 11
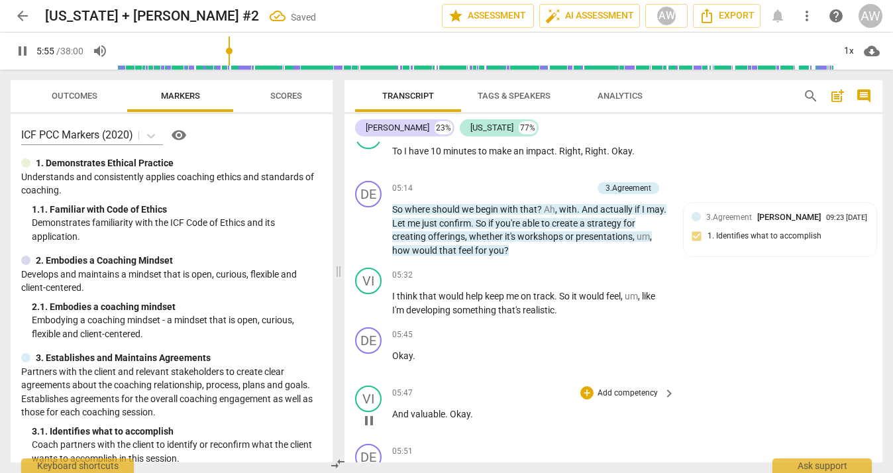
click at [450, 409] on span "Okay" at bounding box center [460, 414] width 21 height 11
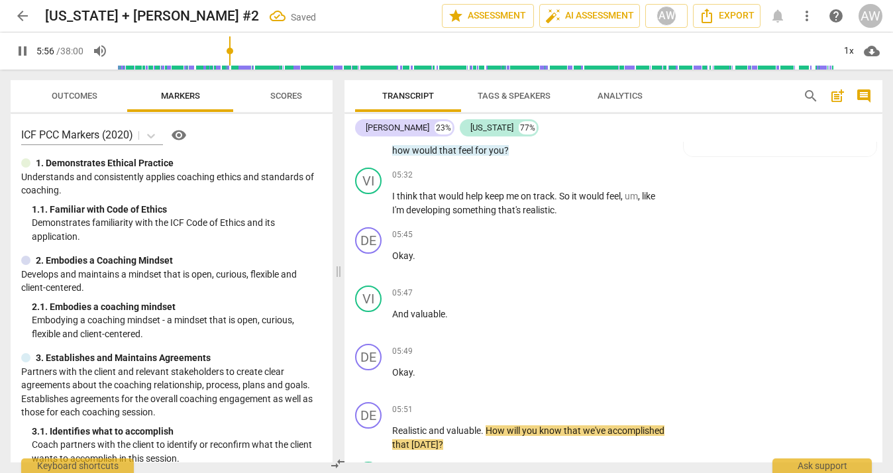
scroll to position [2391, 0]
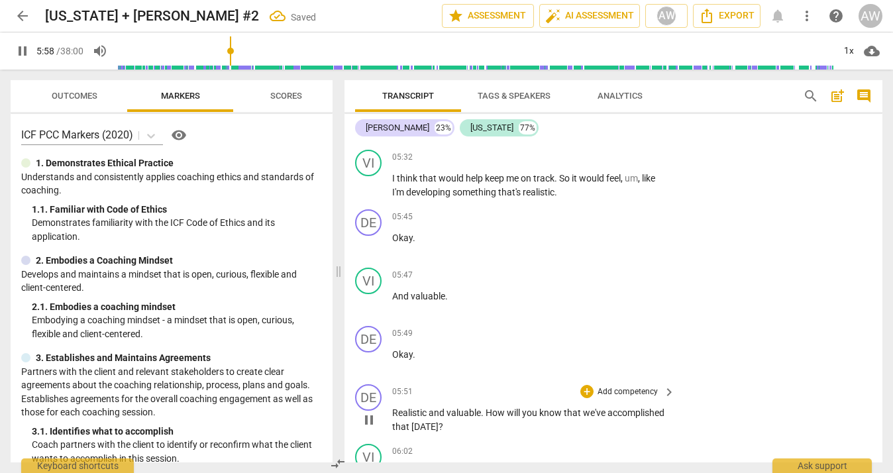
click at [394, 407] on span "Realistic" at bounding box center [410, 412] width 36 height 11
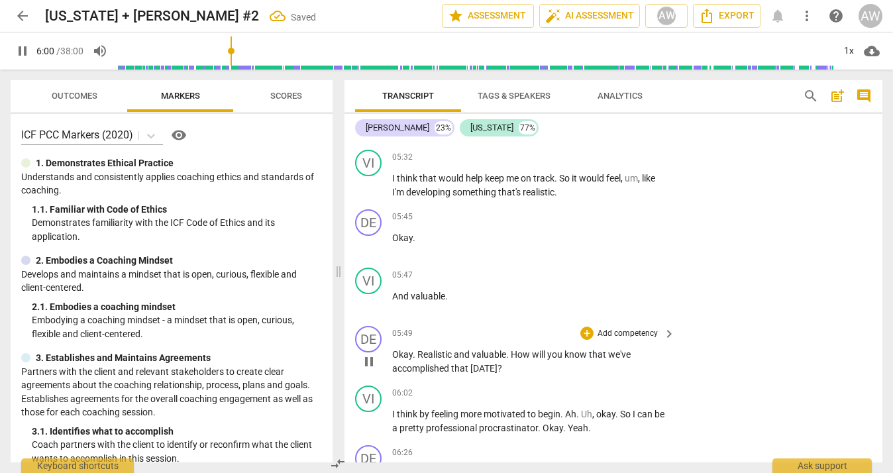
click at [590, 326] on div "+ Add competency" at bounding box center [619, 332] width 79 height 13
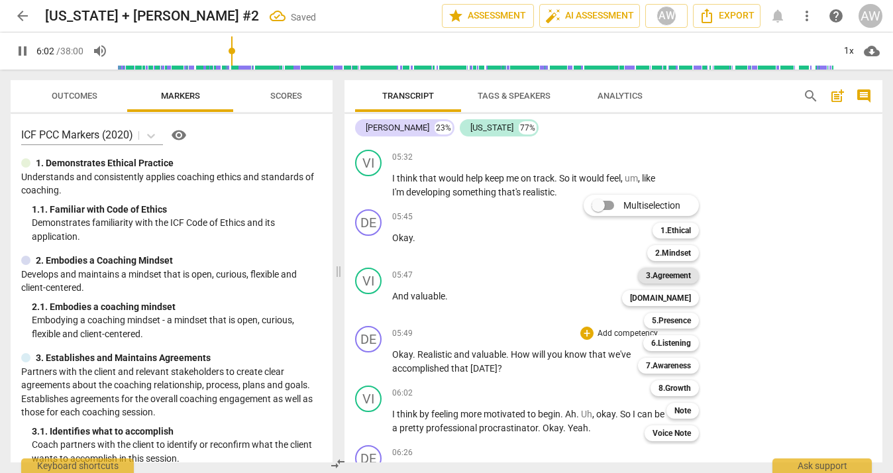
click at [655, 270] on b "3.Agreement" at bounding box center [668, 276] width 45 height 16
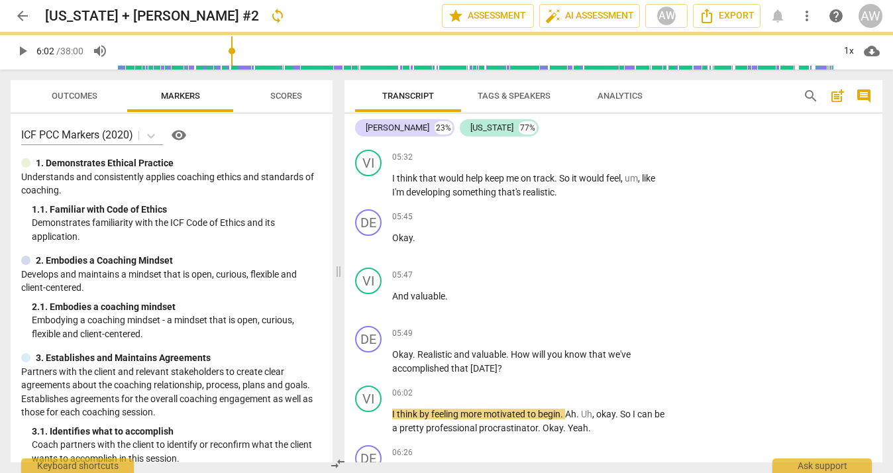
type input "363"
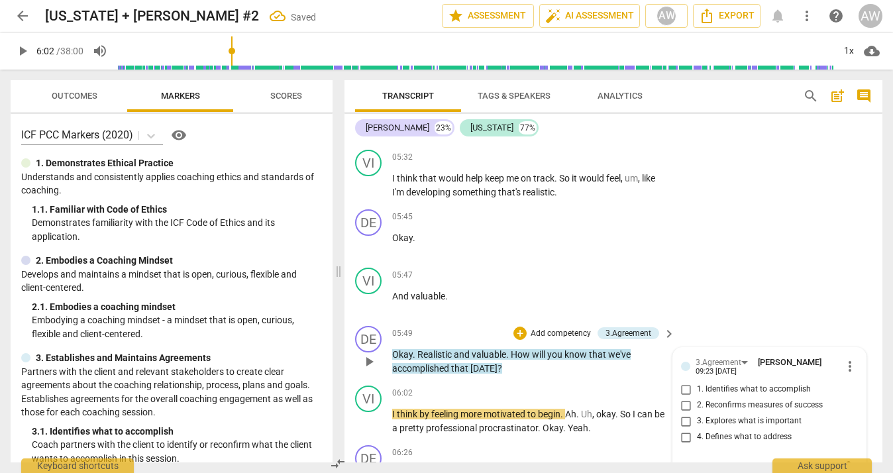
click at [682, 397] on input "2. Reconfirms measures of success" at bounding box center [685, 405] width 21 height 16
checkbox input "true"
click at [620, 356] on p "Okay . Realistic and valuable . How will you know that we've accomplished that …" at bounding box center [530, 361] width 276 height 27
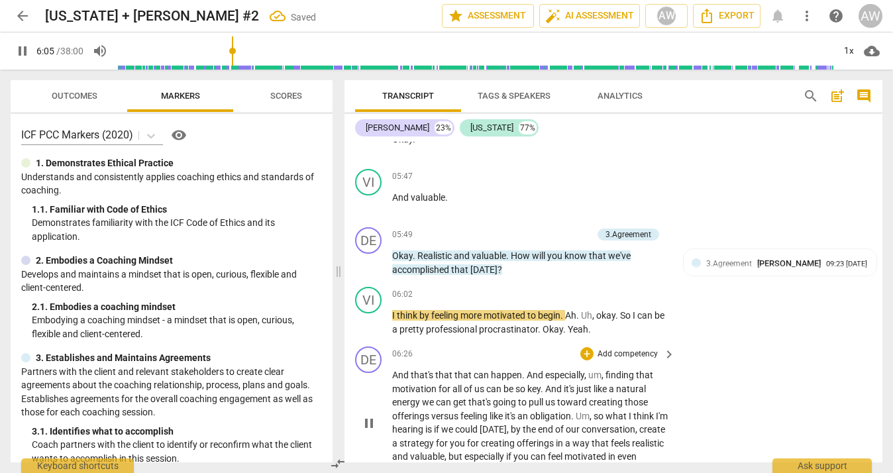
scroll to position [2494, 0]
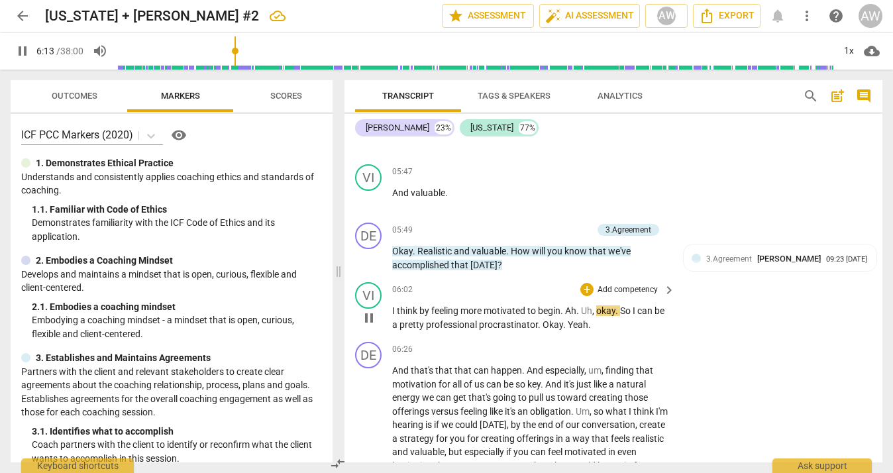
click at [566, 305] on span "Ah" at bounding box center [570, 310] width 11 height 11
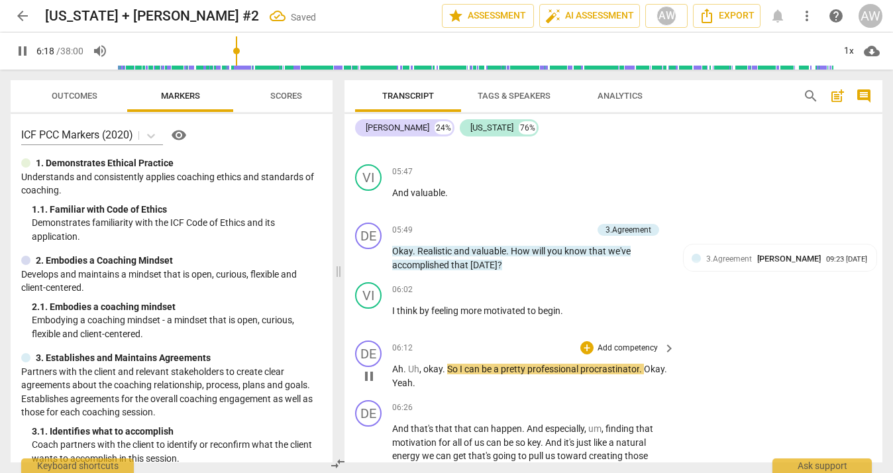
click at [449, 364] on span "So" at bounding box center [453, 369] width 13 height 11
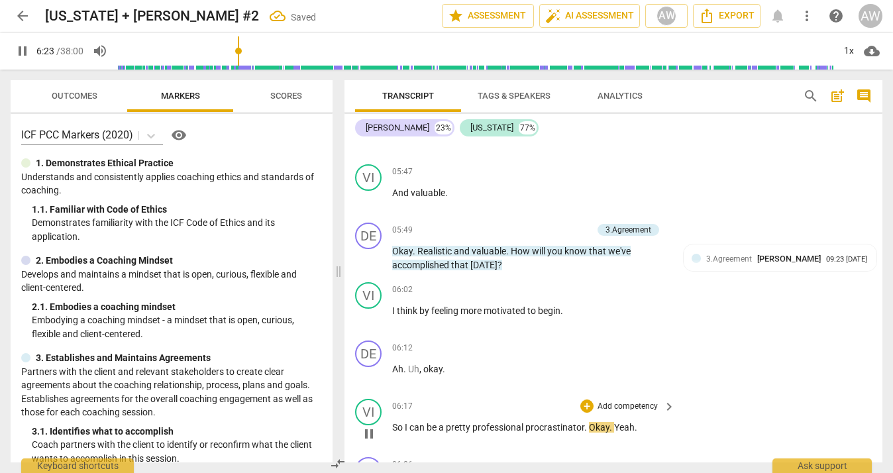
click at [587, 422] on span "." at bounding box center [586, 427] width 5 height 11
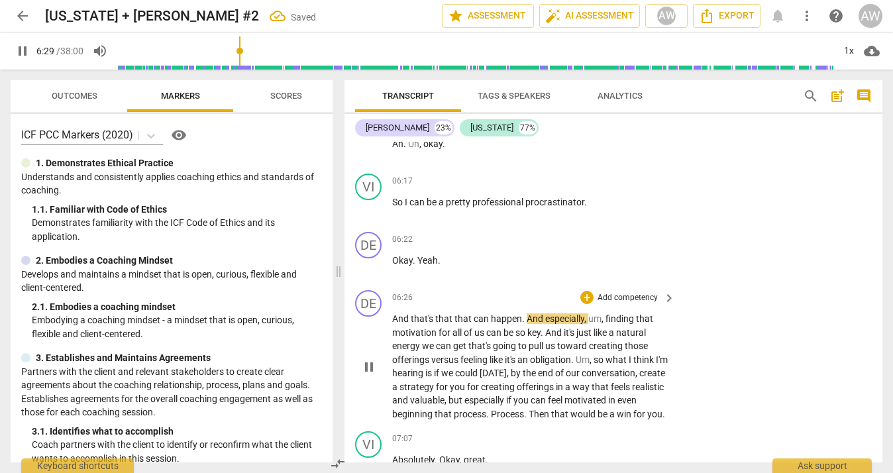
scroll to position [2728, 0]
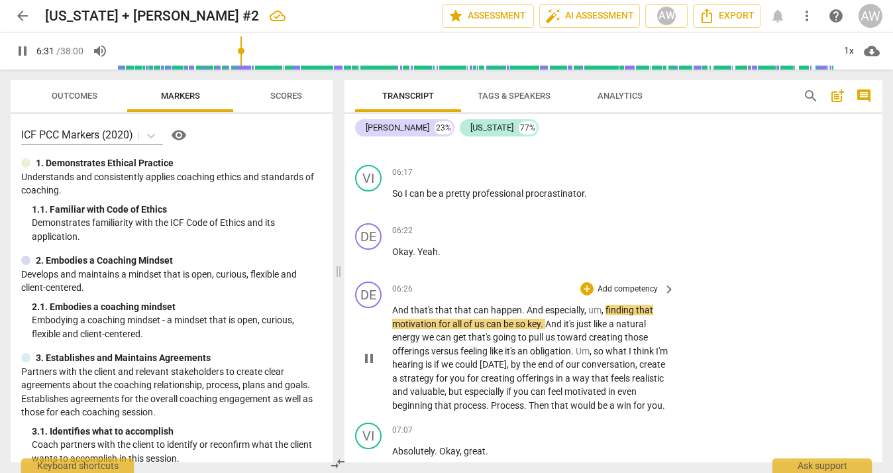
click at [392, 305] on span "And" at bounding box center [401, 310] width 19 height 11
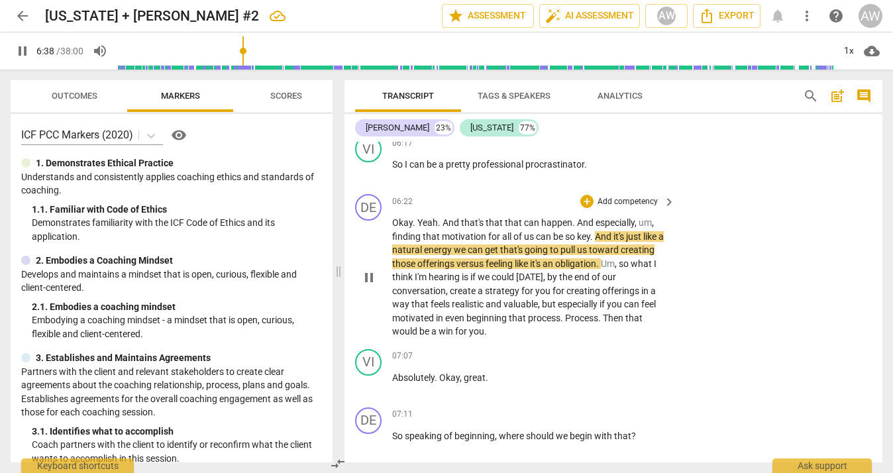
scroll to position [2765, 0]
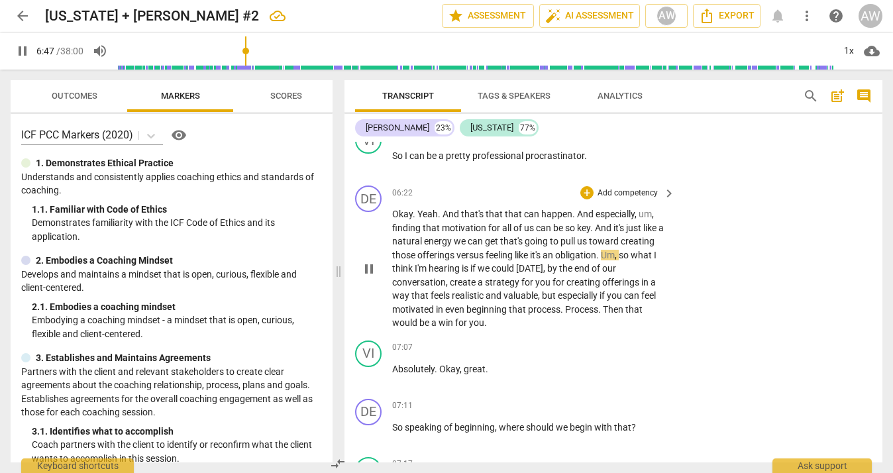
click at [601, 250] on span "." at bounding box center [598, 255] width 5 height 11
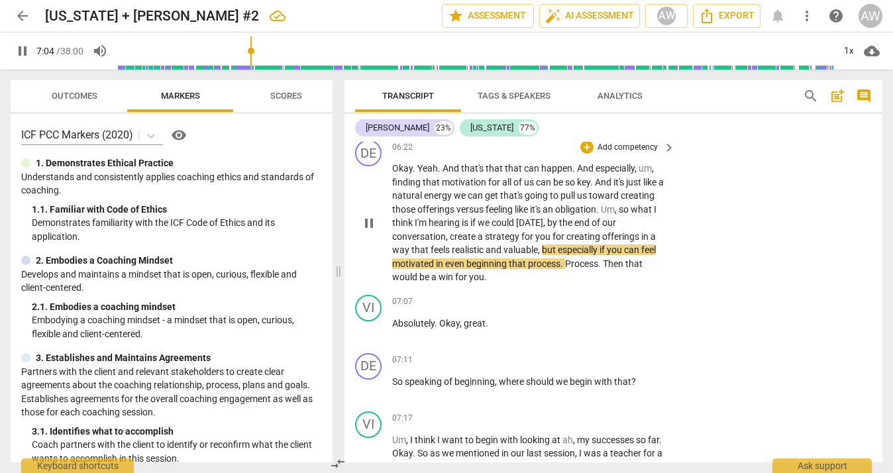
scroll to position [2816, 0]
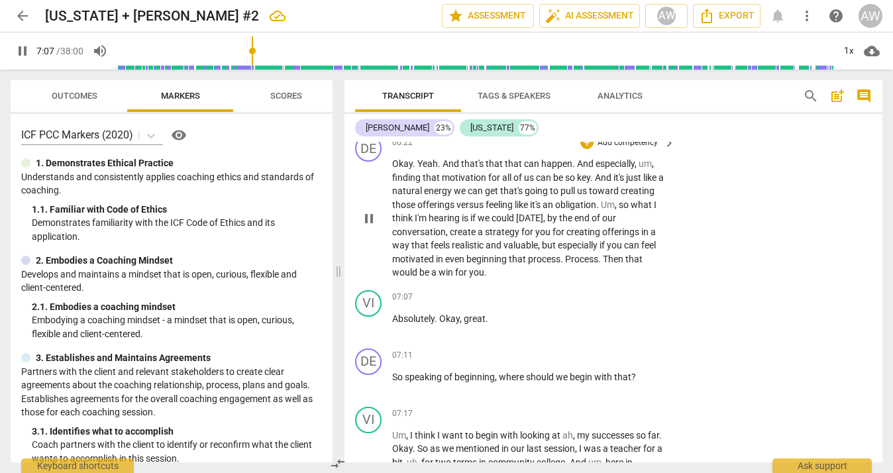
click at [600, 254] on span "." at bounding box center [600, 259] width 5 height 11
type input "429"
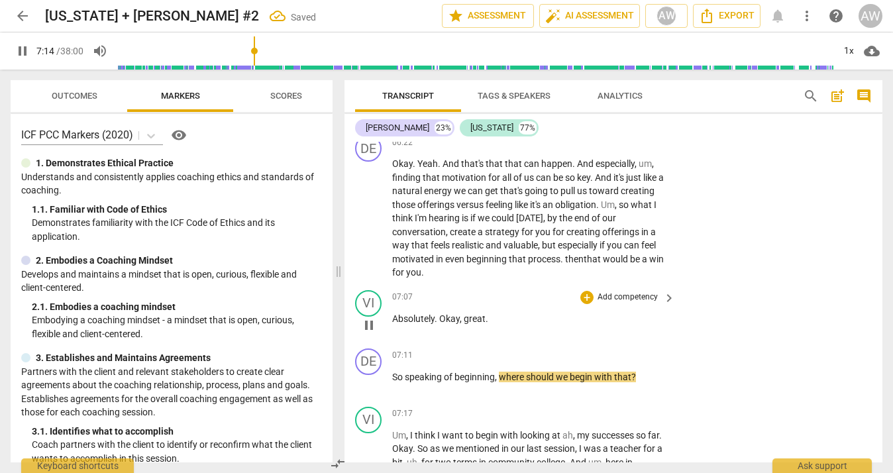
click at [441, 313] on span "Okay" at bounding box center [449, 318] width 21 height 11
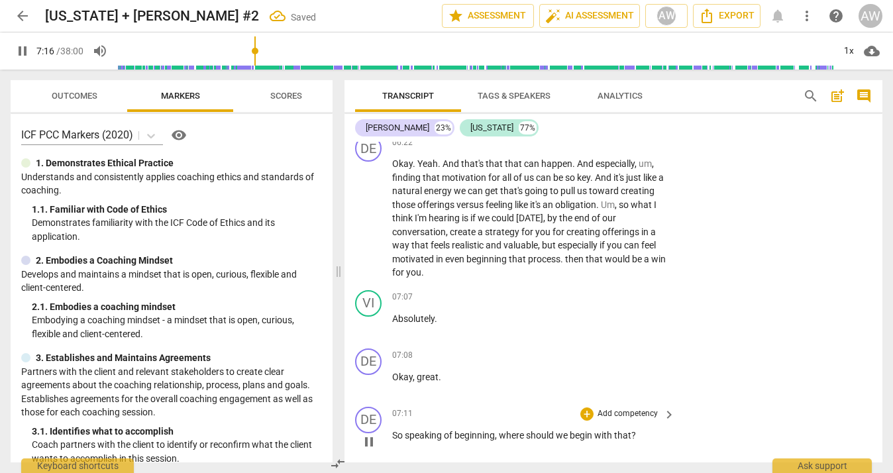
click at [393, 430] on span "So" at bounding box center [398, 435] width 13 height 11
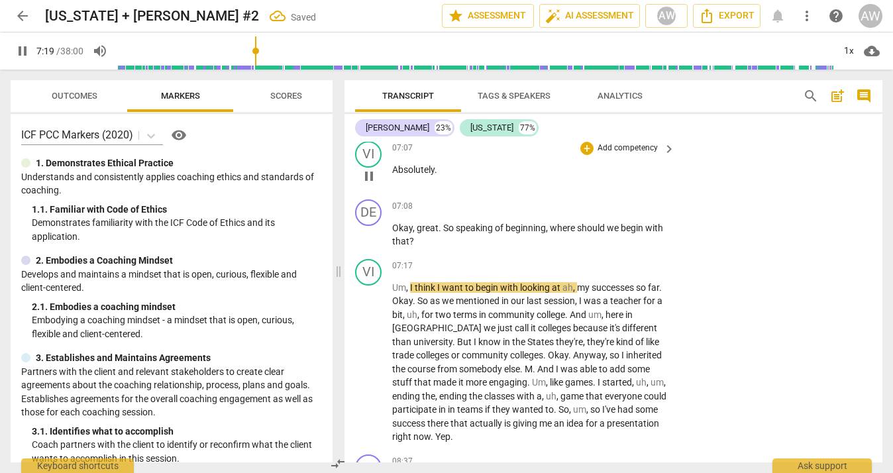
scroll to position [2966, 0]
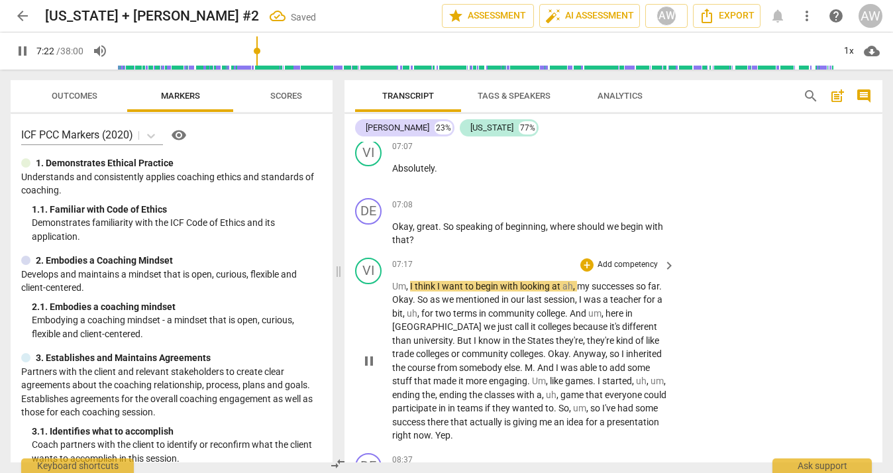
click at [368, 353] on span "pause" at bounding box center [369, 361] width 16 height 16
click at [372, 353] on span "play_arrow" at bounding box center [369, 361] width 16 height 16
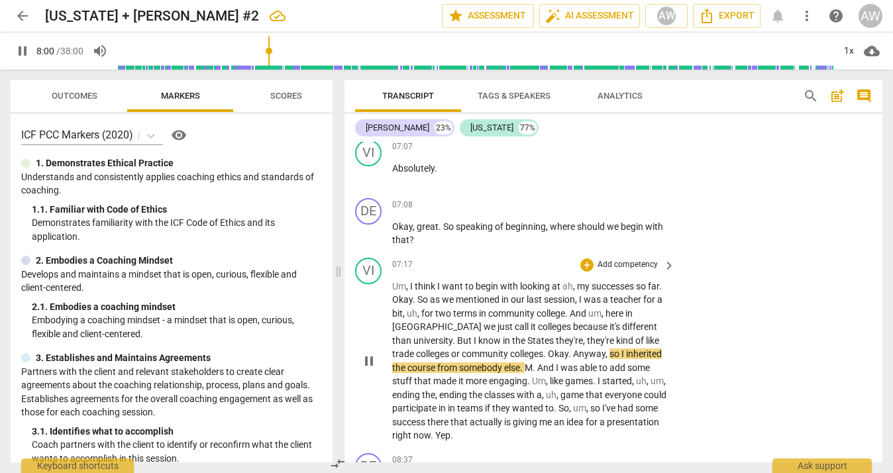
click at [548, 348] on span "Okay" at bounding box center [558, 353] width 21 height 11
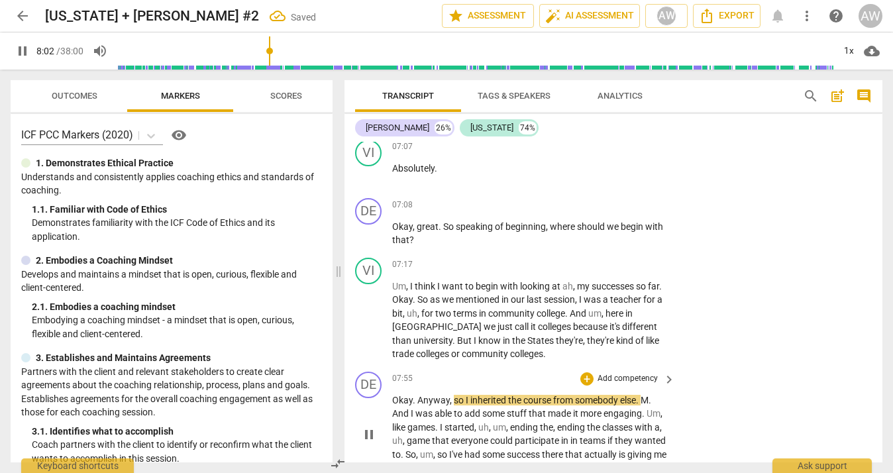
click at [419, 395] on span "Anyway" at bounding box center [433, 400] width 32 height 11
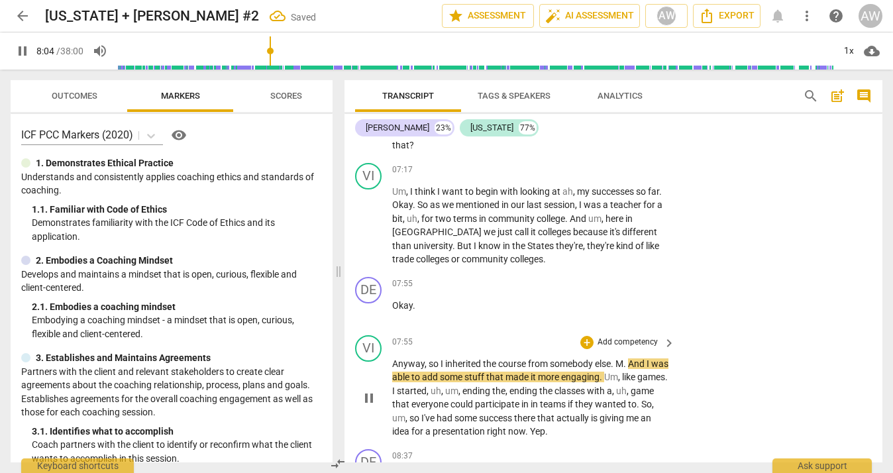
scroll to position [3088, 0]
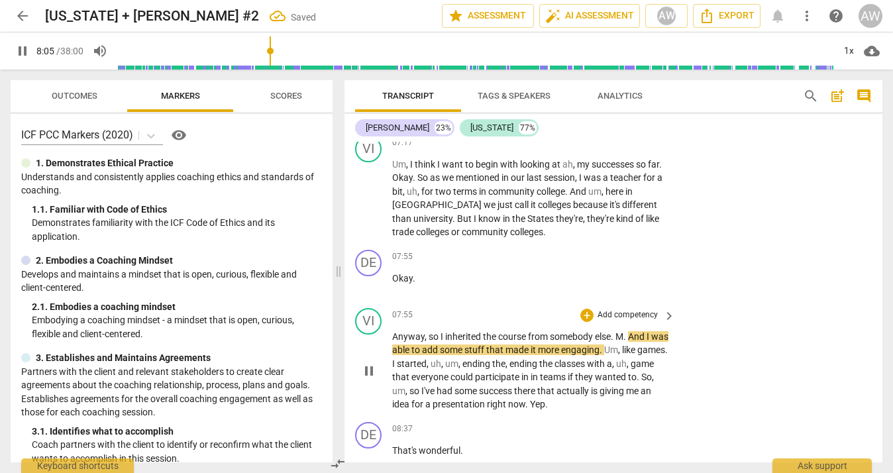
click at [619, 331] on span "M" at bounding box center [619, 336] width 8 height 11
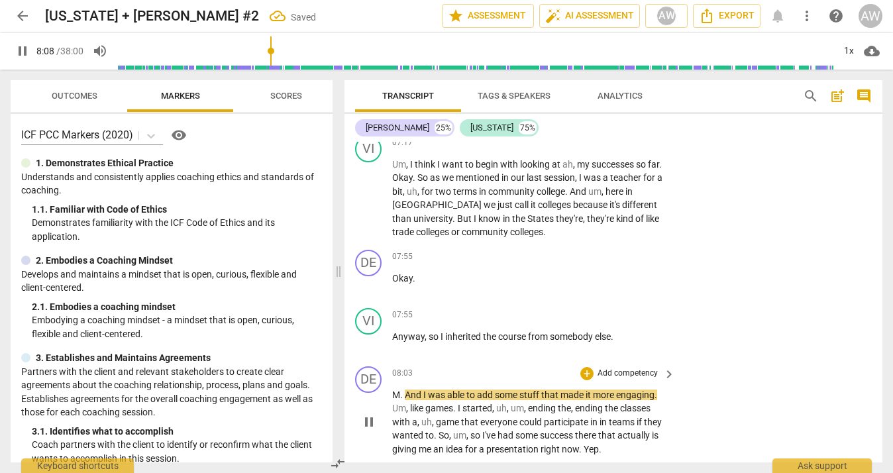
click at [405, 389] on span "And" at bounding box center [414, 394] width 19 height 11
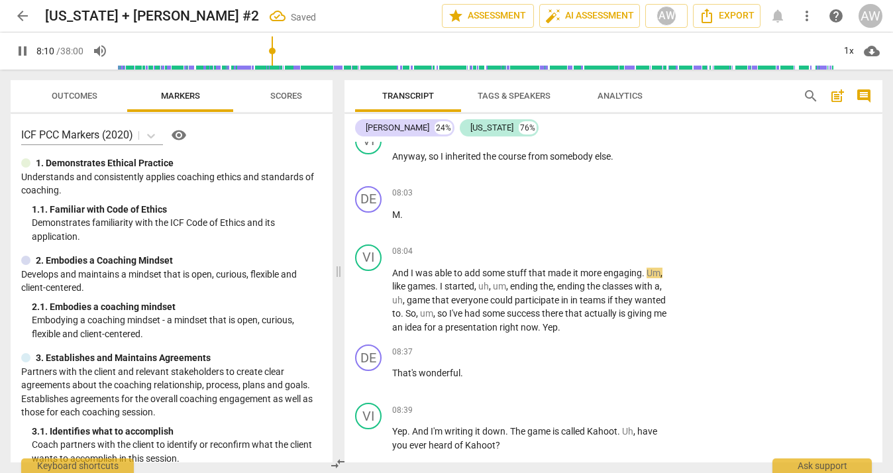
scroll to position [3273, 0]
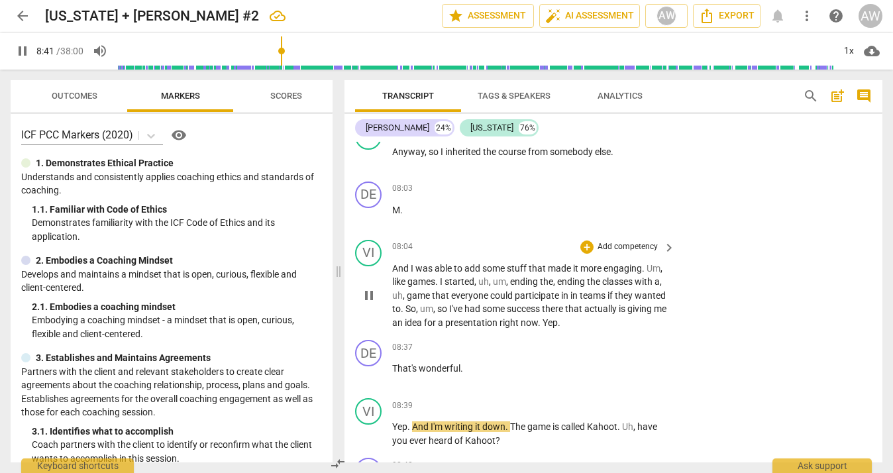
click at [521, 317] on span "right" at bounding box center [509, 322] width 21 height 11
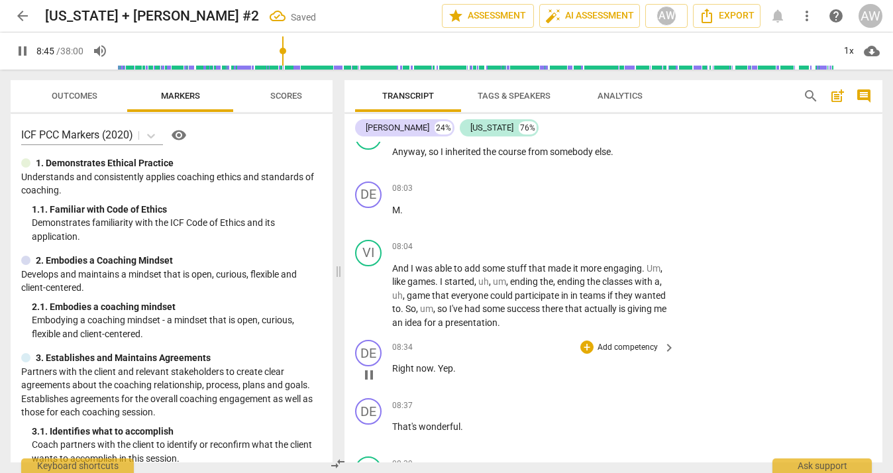
click at [435, 363] on span "." at bounding box center [435, 368] width 5 height 11
type input "527"
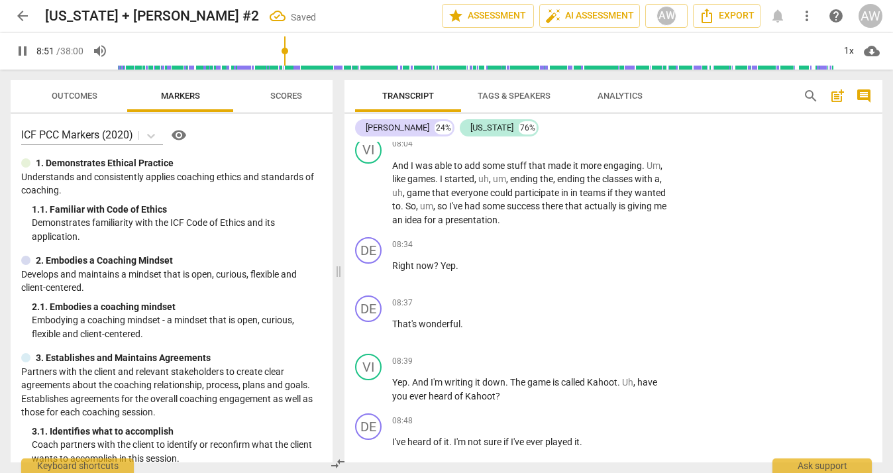
scroll to position [3362, 0]
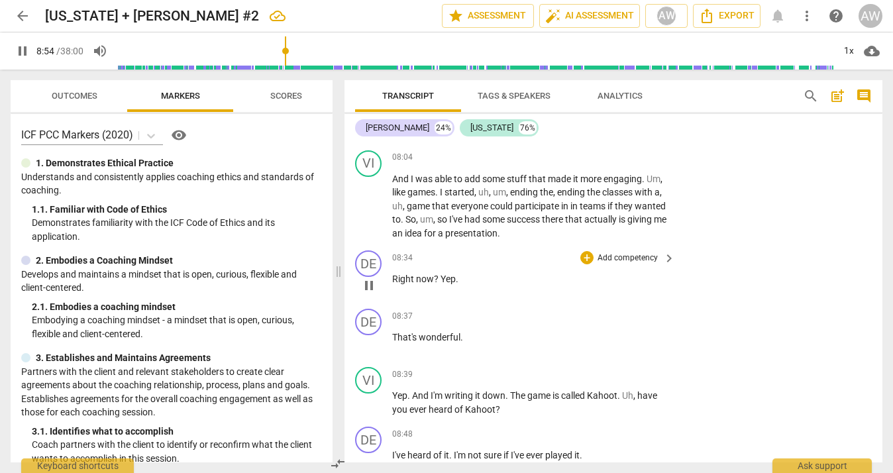
click at [440, 274] on span "Yep" at bounding box center [447, 279] width 15 height 11
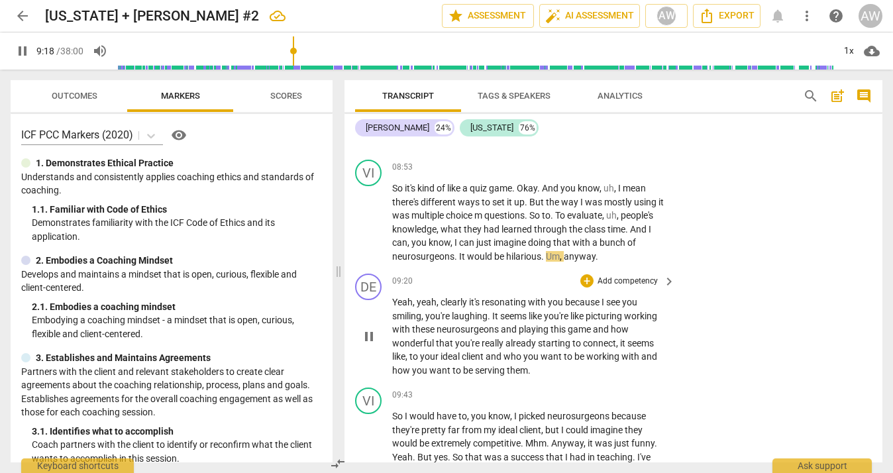
scroll to position [3746, 0]
click at [366, 328] on span "pause" at bounding box center [369, 336] width 16 height 16
click at [346, 278] on div "DE play_arrow pause 09:20 + Add competency keyboard_arrow_right Yeah , yeah , c…" at bounding box center [613, 325] width 538 height 114
click at [364, 328] on span "play_arrow" at bounding box center [369, 336] width 16 height 16
click at [583, 274] on div "+" at bounding box center [586, 280] width 13 height 13
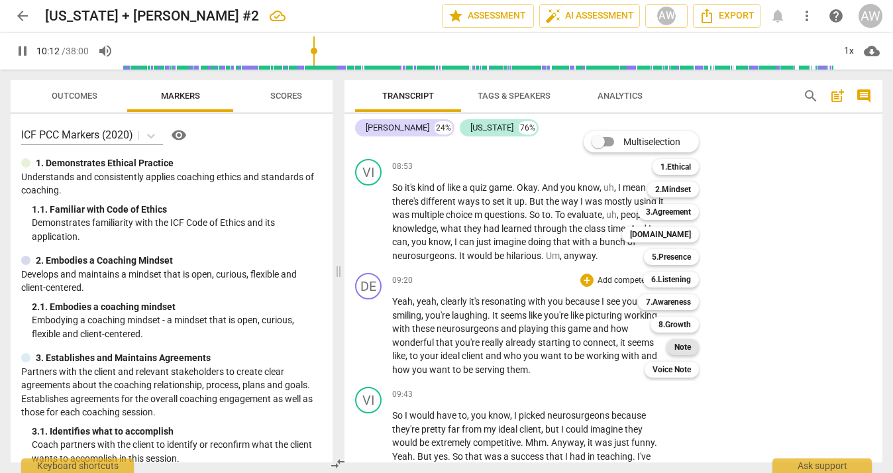
click at [685, 345] on b "Note" at bounding box center [682, 347] width 17 height 16
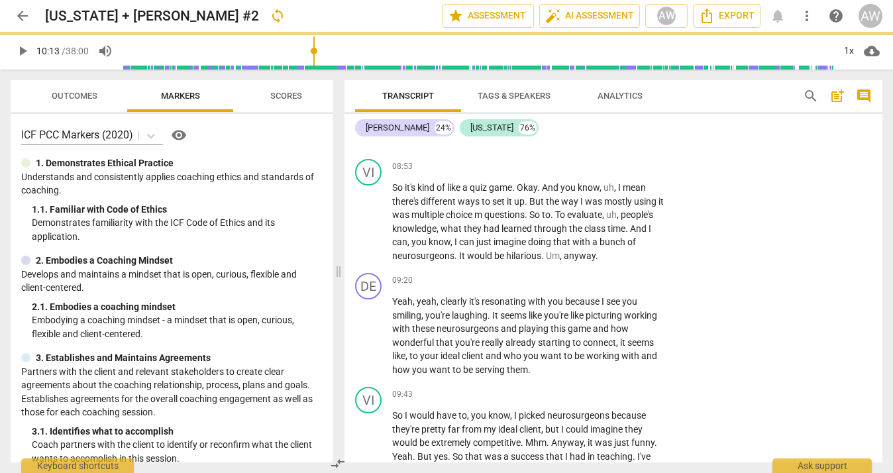
type input "613"
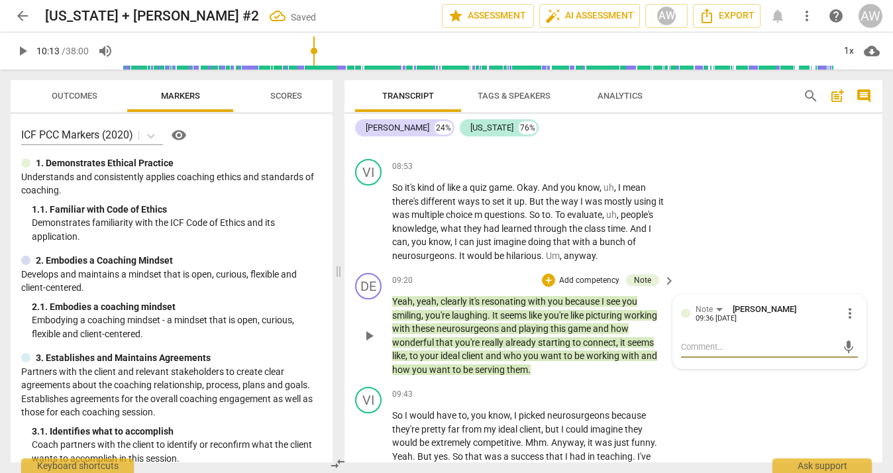
type textarea "T"
type textarea "To"
type textarea "Too"
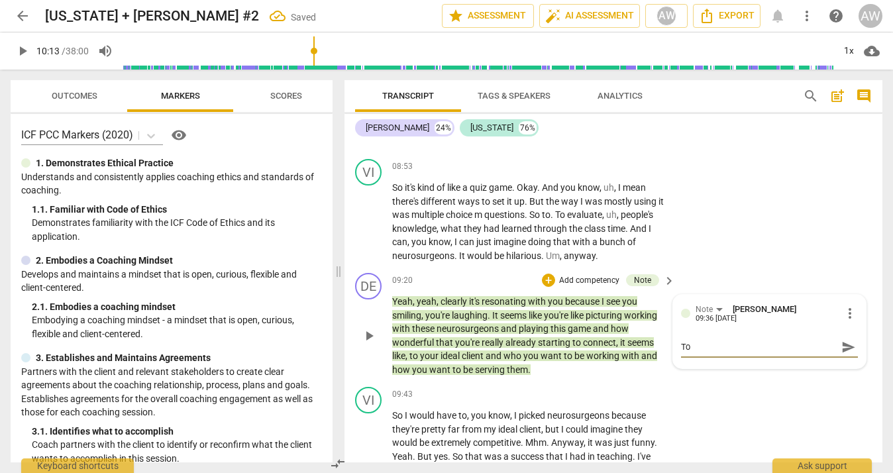
type textarea "Too"
type textarea "Too m"
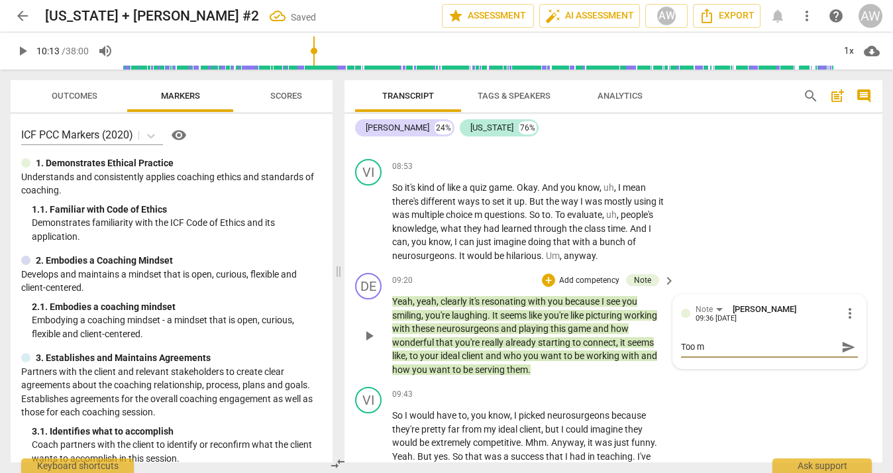
type textarea "Too mu"
type textarea "Too muc"
type textarea "Too much"
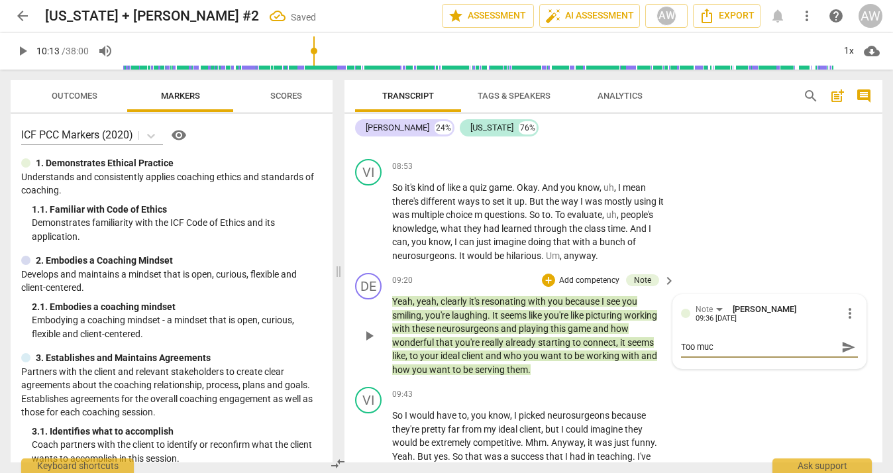
type textarea "Too much"
type textarea "Too much."
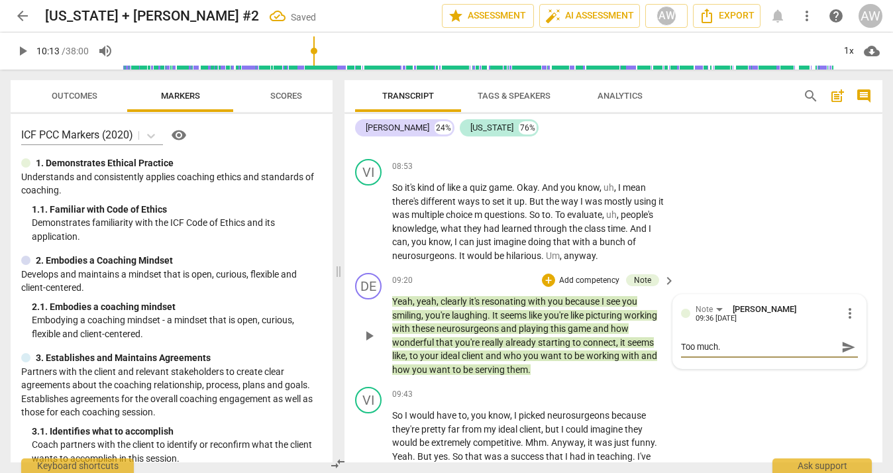
type textarea "Too much. E"
type textarea "Too much. En"
type textarea "Too much. End"
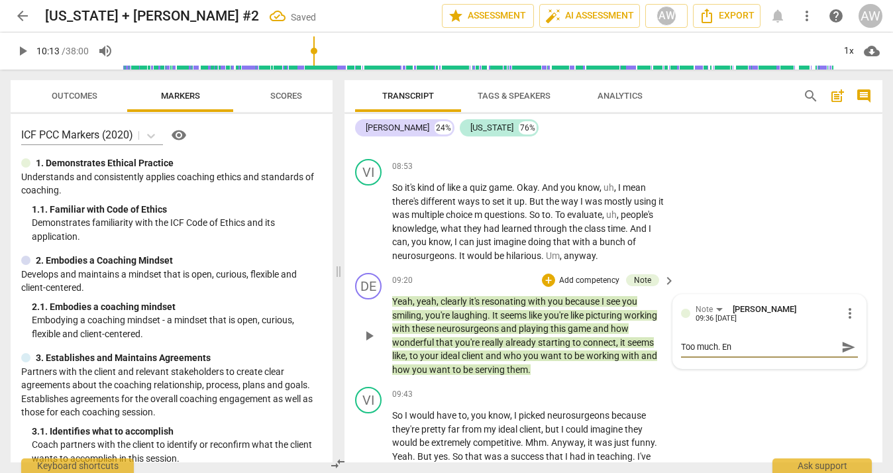
type textarea "Too much. End"
type textarea "Too much. End a"
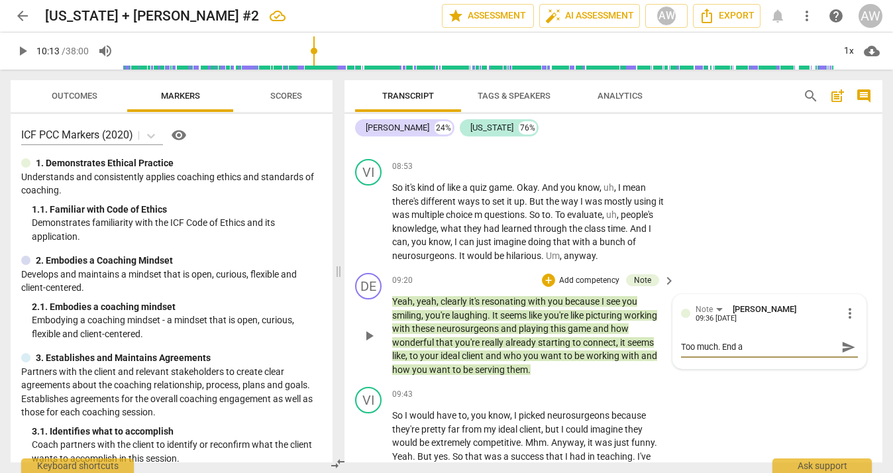
type textarea "Too much. End at"
type textarea "Too much. End at l"
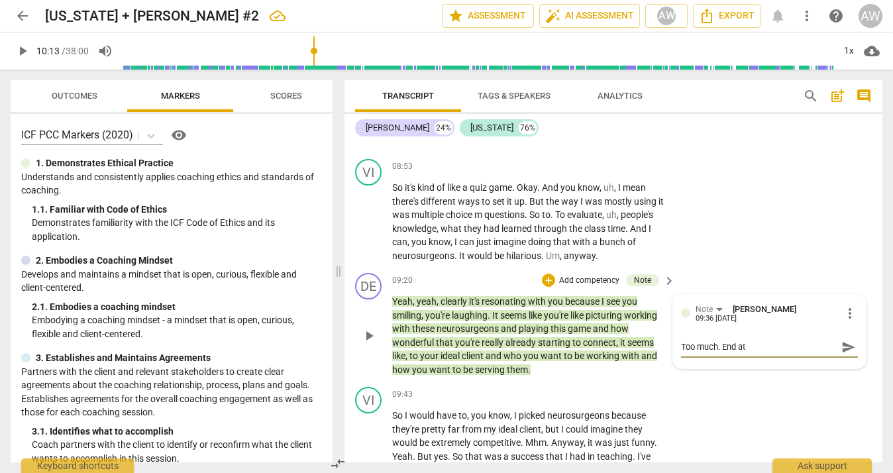
type textarea "Too much. End at l"
type textarea "Too much. End at la"
type textarea "Too much. End at [PERSON_NAME]"
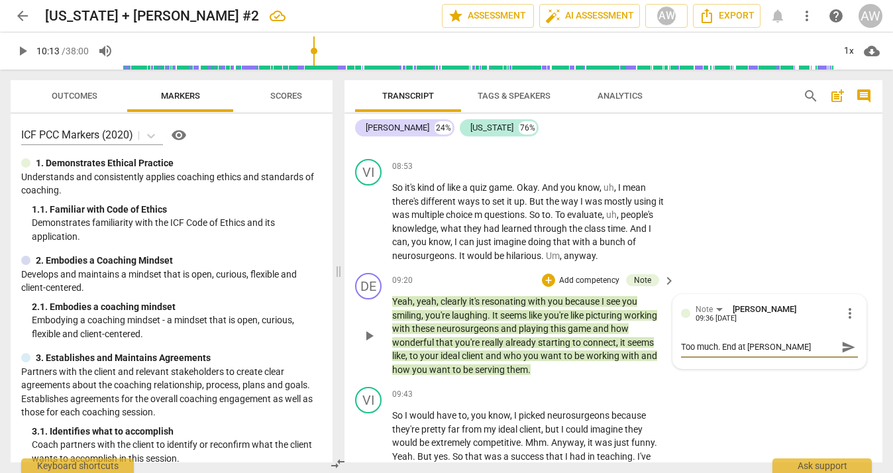
type textarea "Too much. End at [PERSON_NAME]"
type textarea "Too much. End at laugh"
type textarea "Too much. End at laughi"
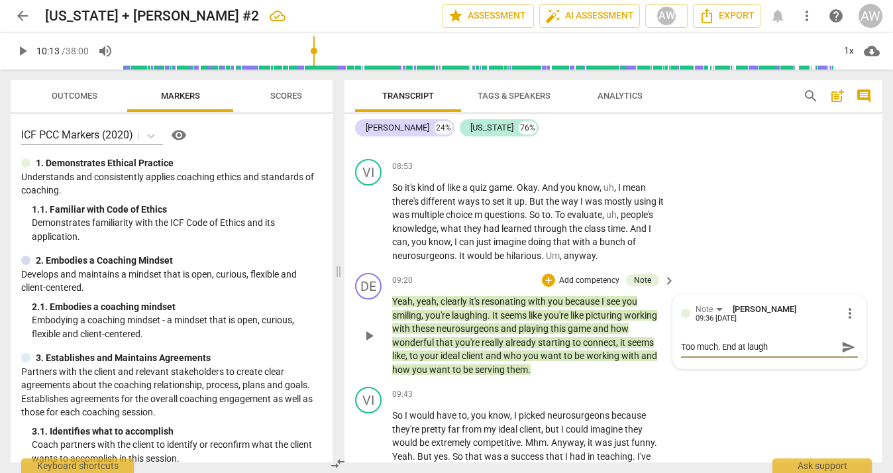
type textarea "Too much. End at laughi"
type textarea "Too much. End at laughin"
type textarea "Too much. End at laughing"
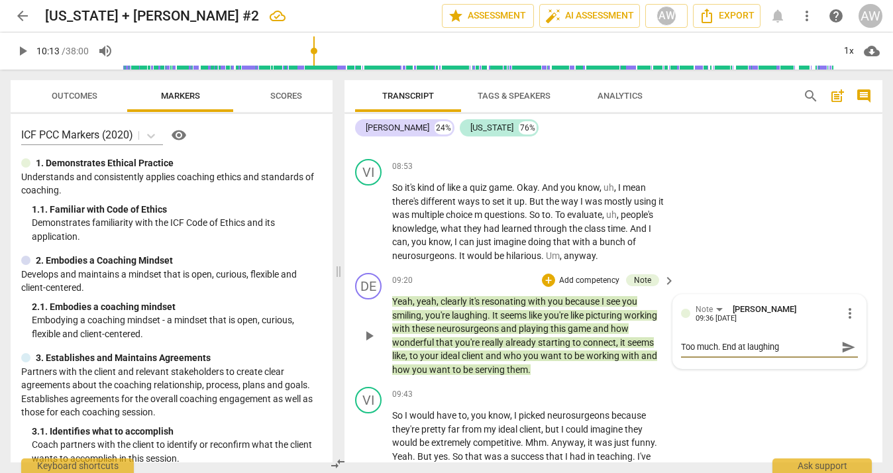
type textarea "Too much. End at laughing."
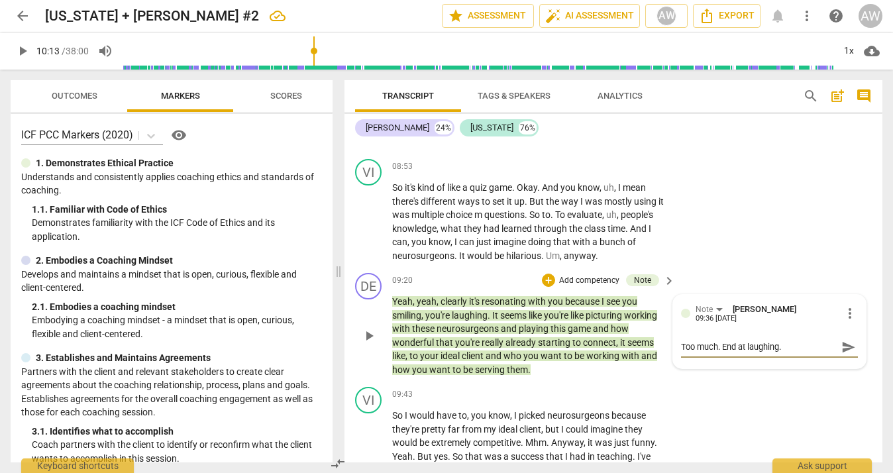
type textarea "Too much. End at laughing."
click at [841, 340] on span "send" at bounding box center [848, 347] width 15 height 15
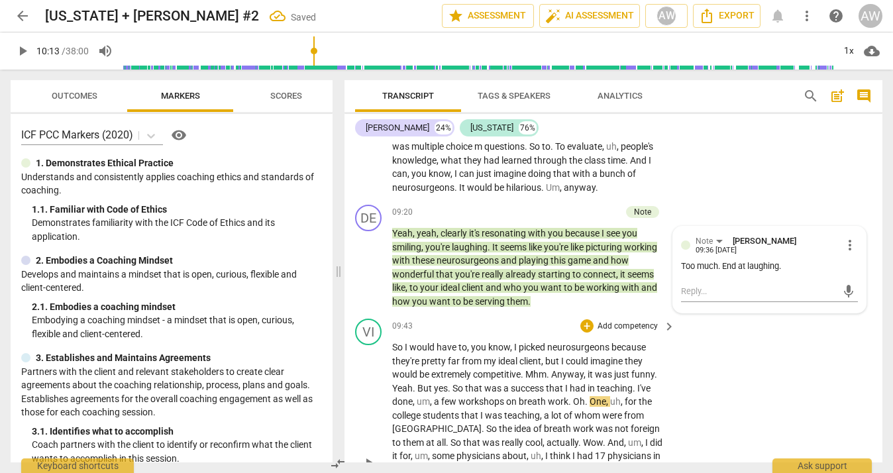
scroll to position [3850, 0]
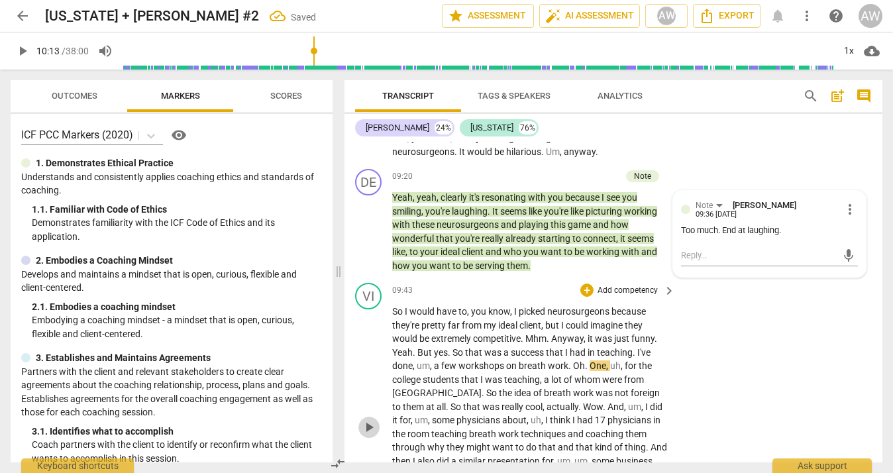
click at [372, 419] on span "play_arrow" at bounding box center [369, 427] width 16 height 16
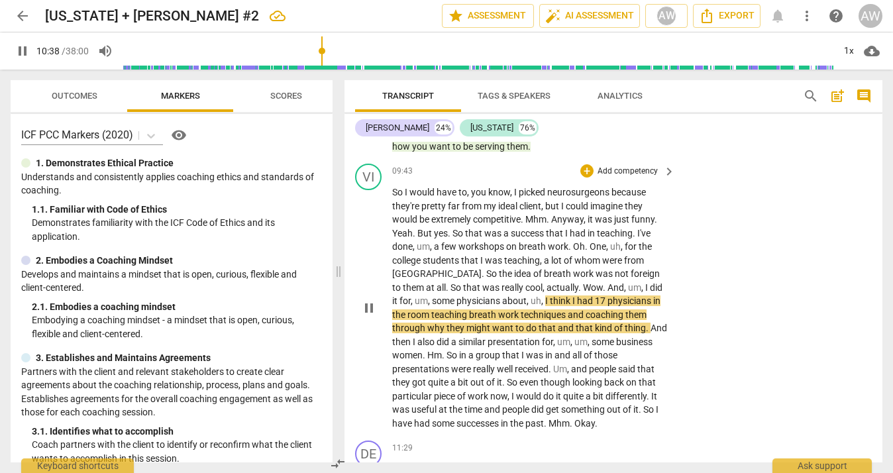
scroll to position [3973, 0]
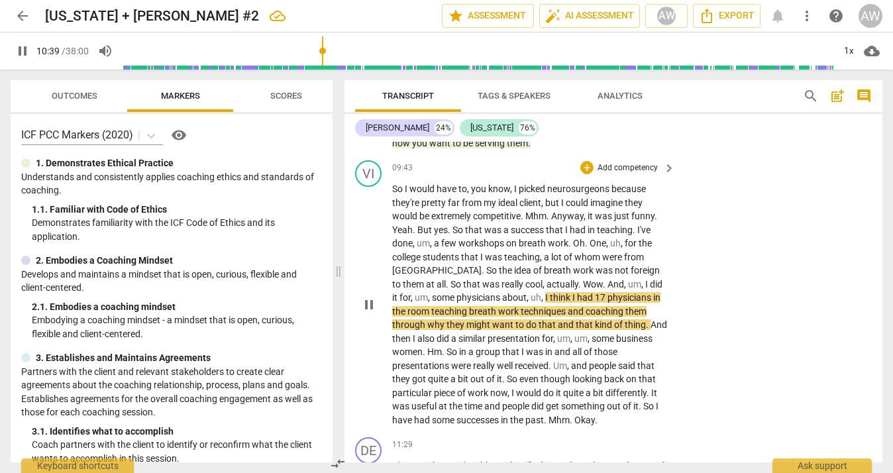
click at [572, 238] on span "." at bounding box center [570, 243] width 5 height 11
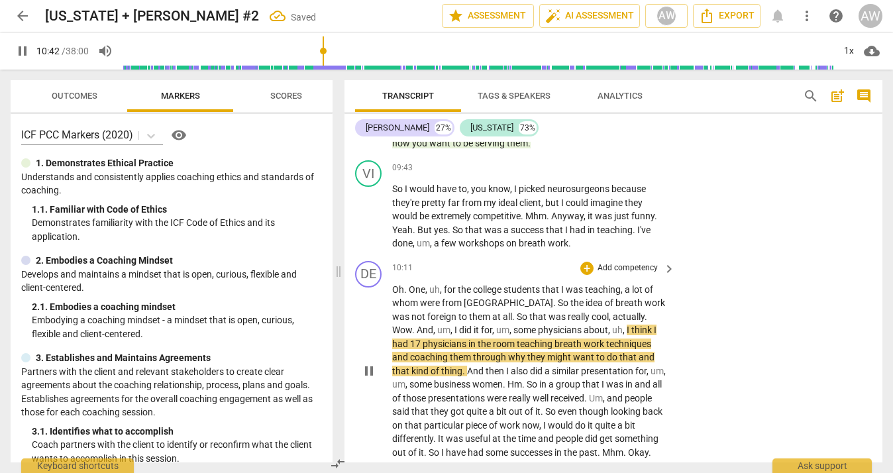
click at [410, 284] on span "One" at bounding box center [417, 289] width 17 height 11
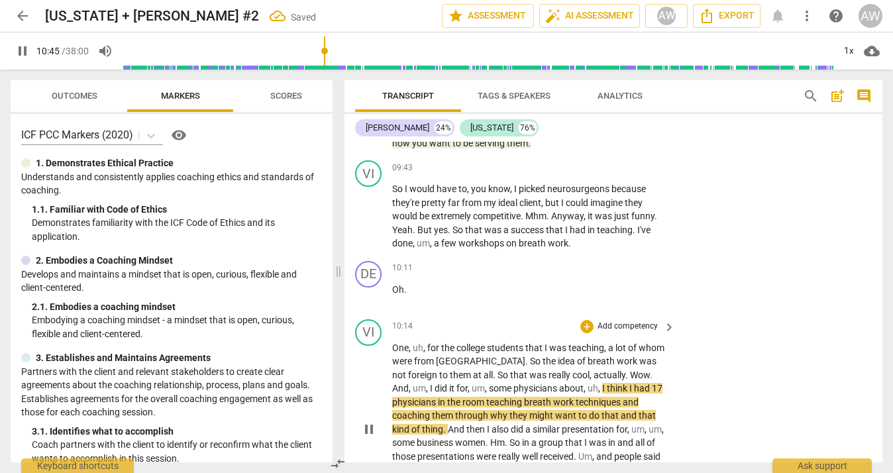
click at [630, 370] on span "Wow" at bounding box center [640, 375] width 20 height 11
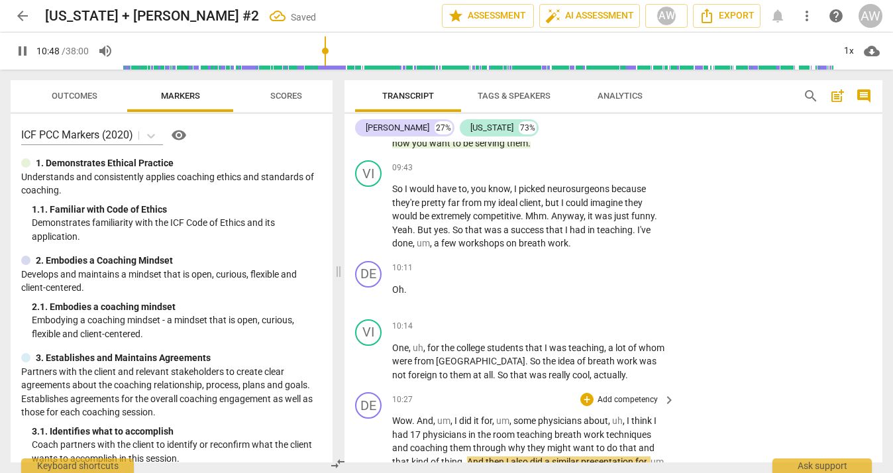
click at [418, 415] on span "And" at bounding box center [425, 420] width 17 height 11
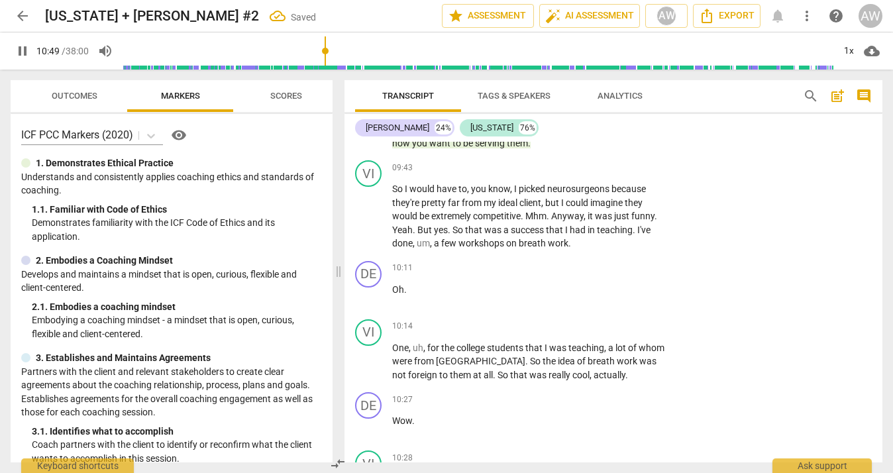
scroll to position [4314, 0]
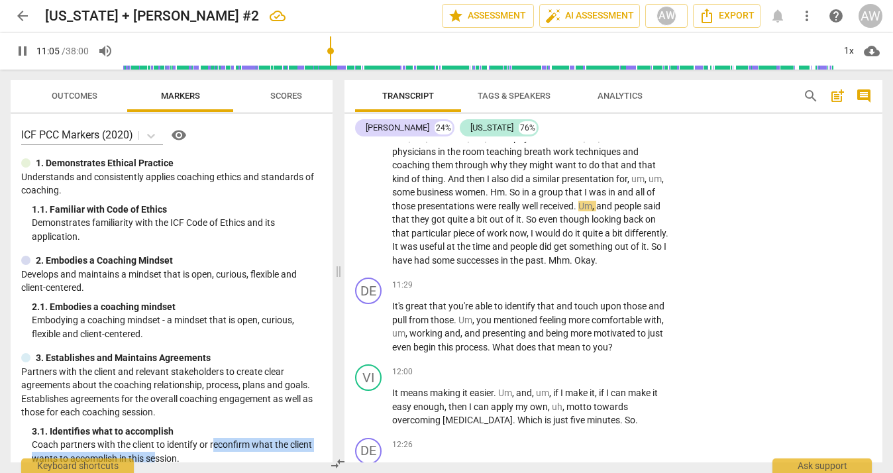
click at [892, 0] on html "arrow_back [US_STATE] + [PERSON_NAME] #2 edit star Assessment auto_fix_high AI …" at bounding box center [446, 0] width 893 height 0
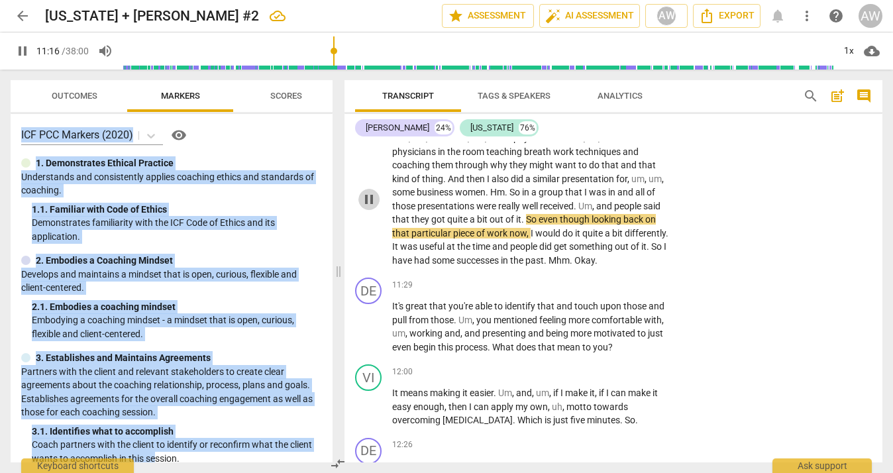
click at [370, 191] on span "pause" at bounding box center [369, 199] width 16 height 16
type input "676"
